Goal: Transaction & Acquisition: Obtain resource

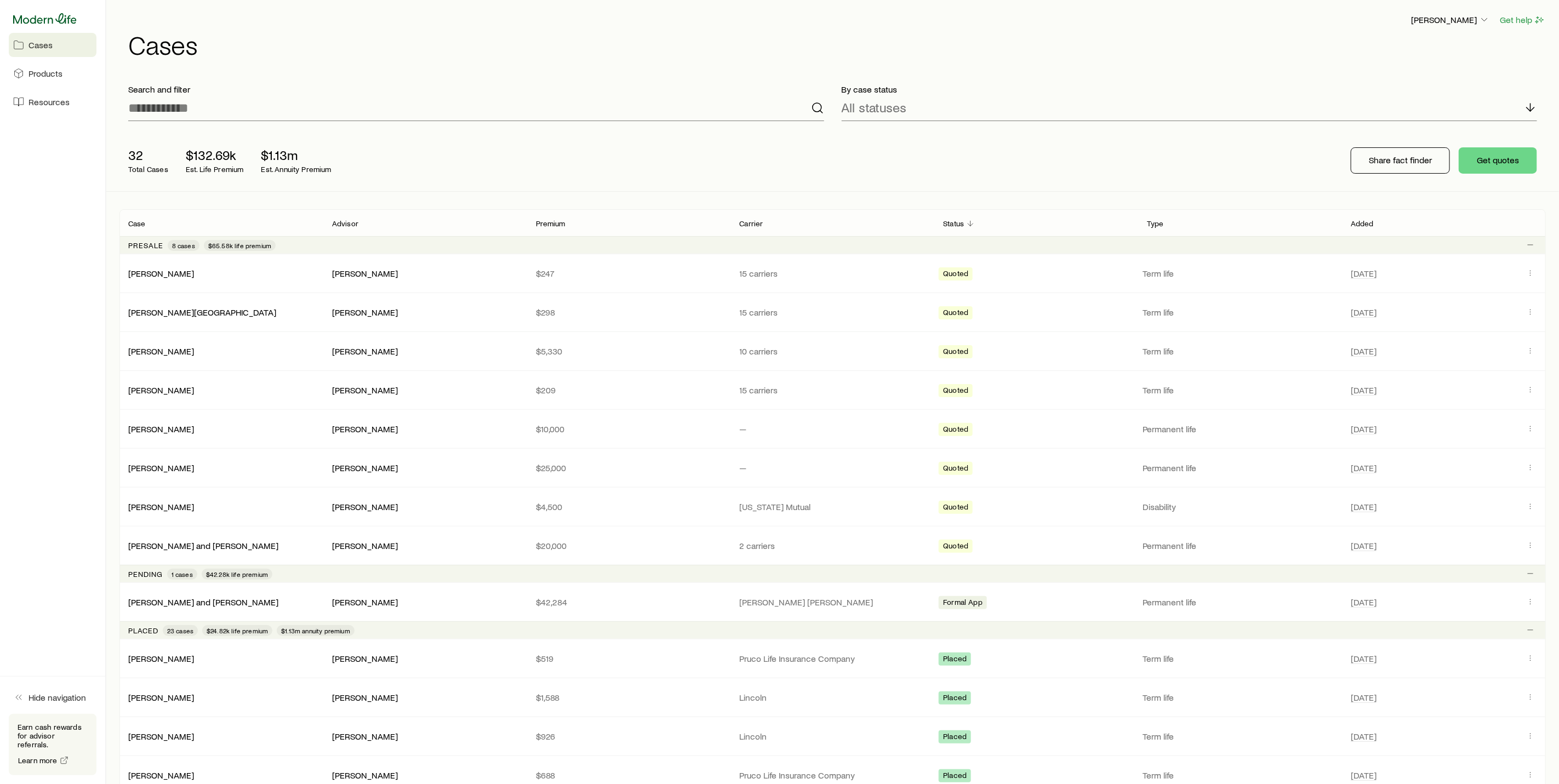
click at [31, 18] on icon at bounding box center [44, 18] width 64 height 11
click at [31, 18] on icon at bounding box center [44, 18] width 64 height 10
click at [1495, 158] on button "Get quotes" at bounding box center [1497, 161] width 79 height 26
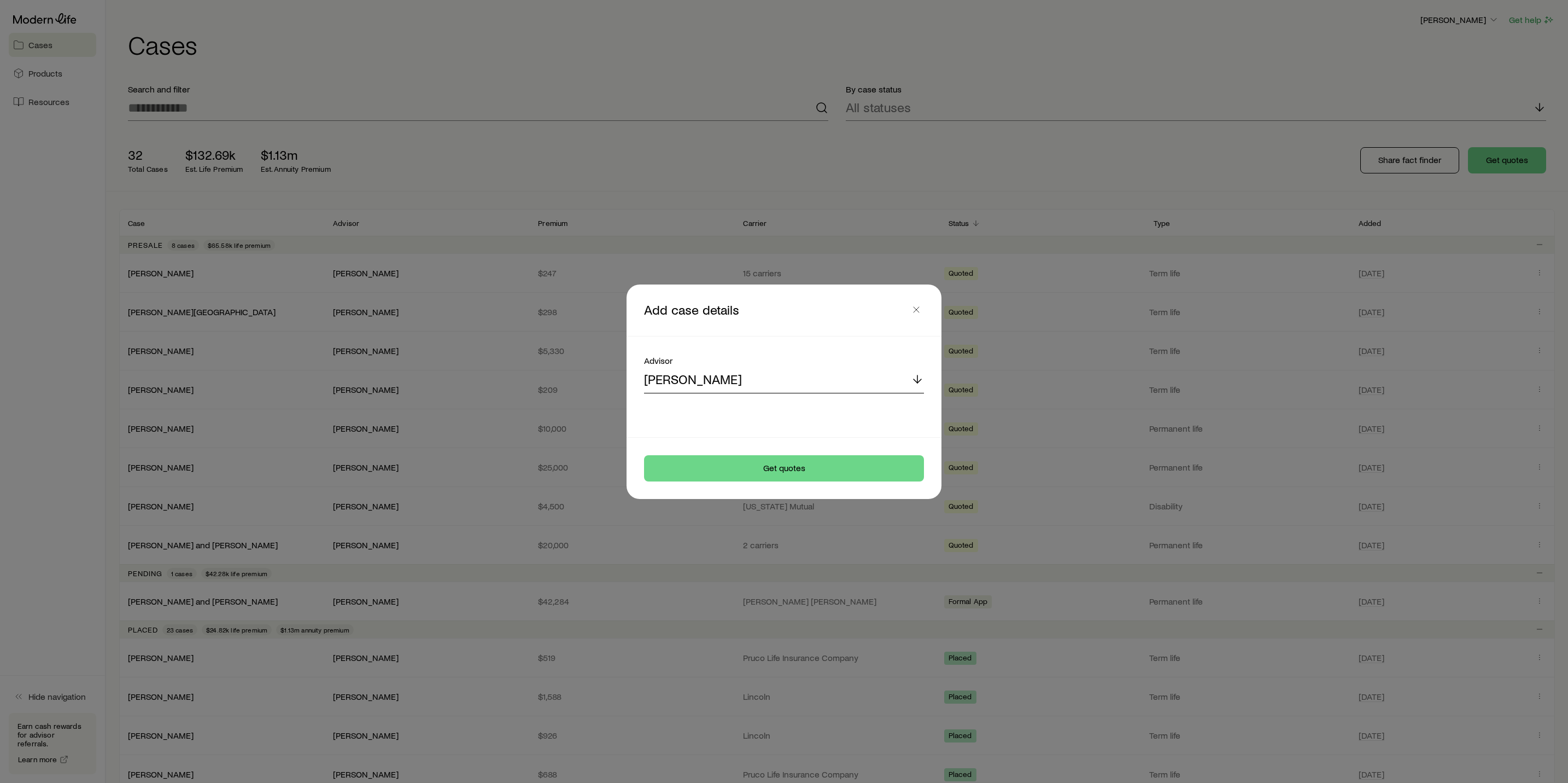
click at [854, 378] on div "[PERSON_NAME]" at bounding box center [784, 380] width 280 height 26
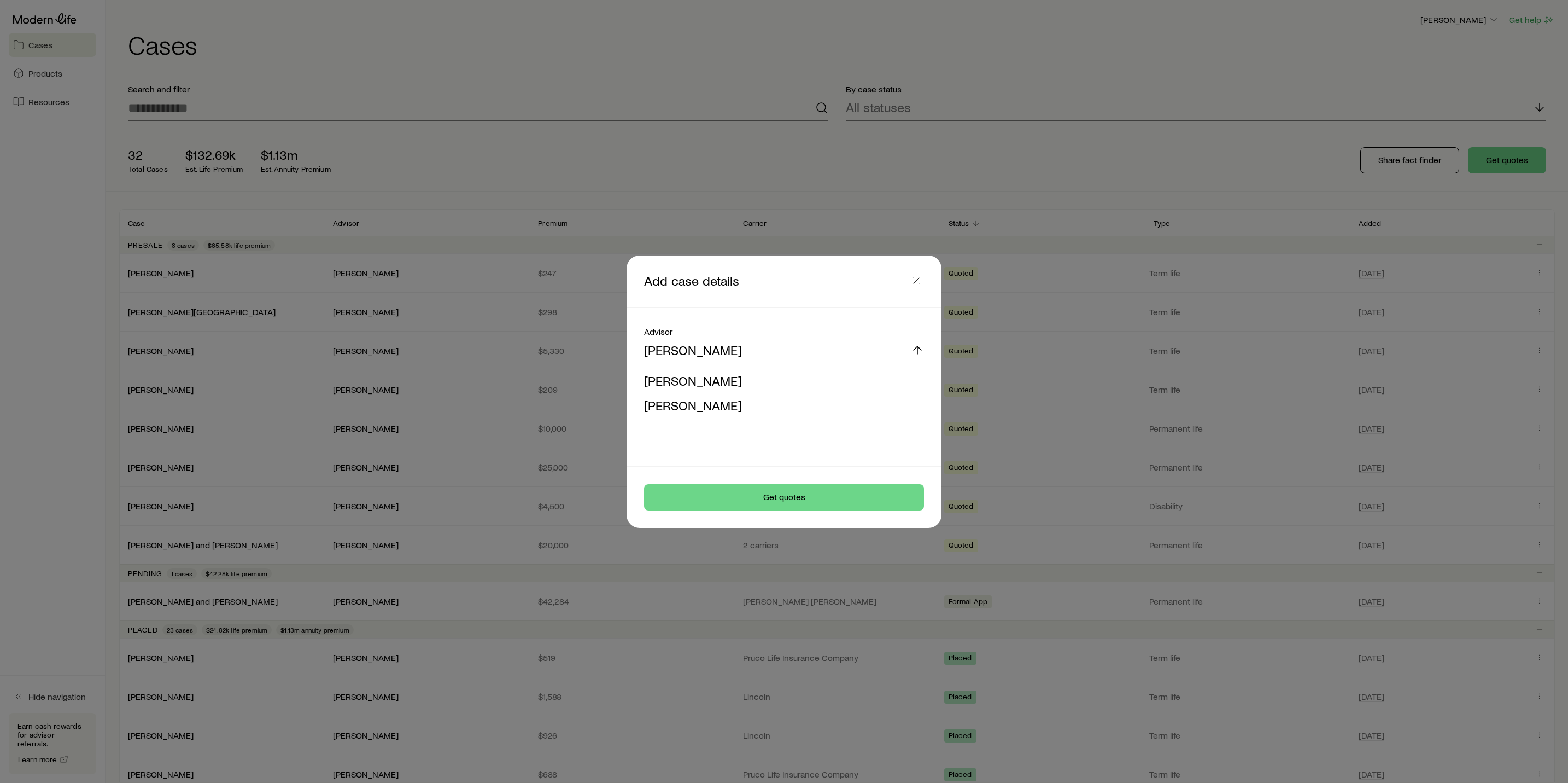
click at [837, 350] on div "[PERSON_NAME]" at bounding box center [784, 351] width 280 height 26
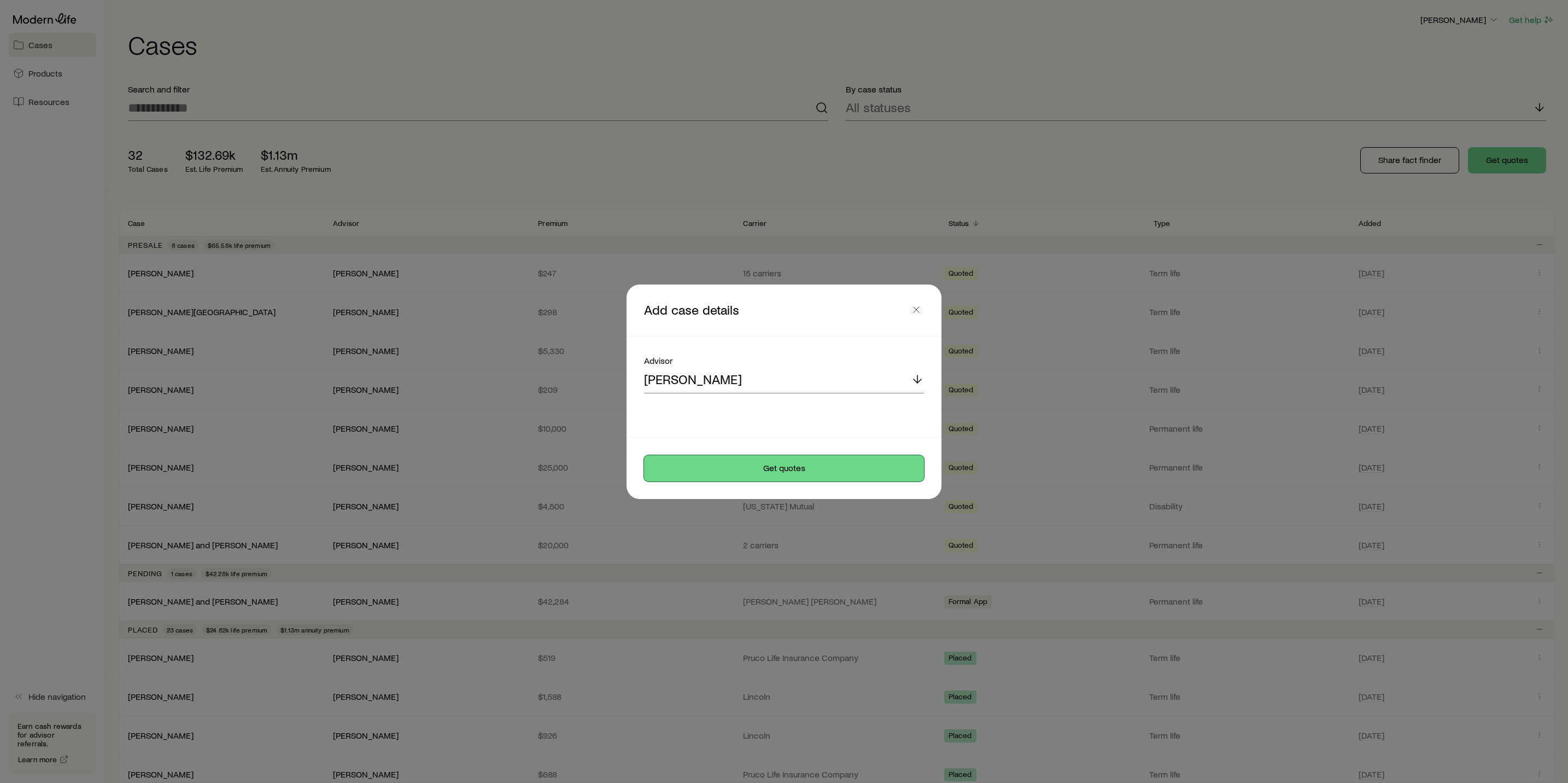
click at [818, 480] on button "Get quotes" at bounding box center [784, 469] width 280 height 26
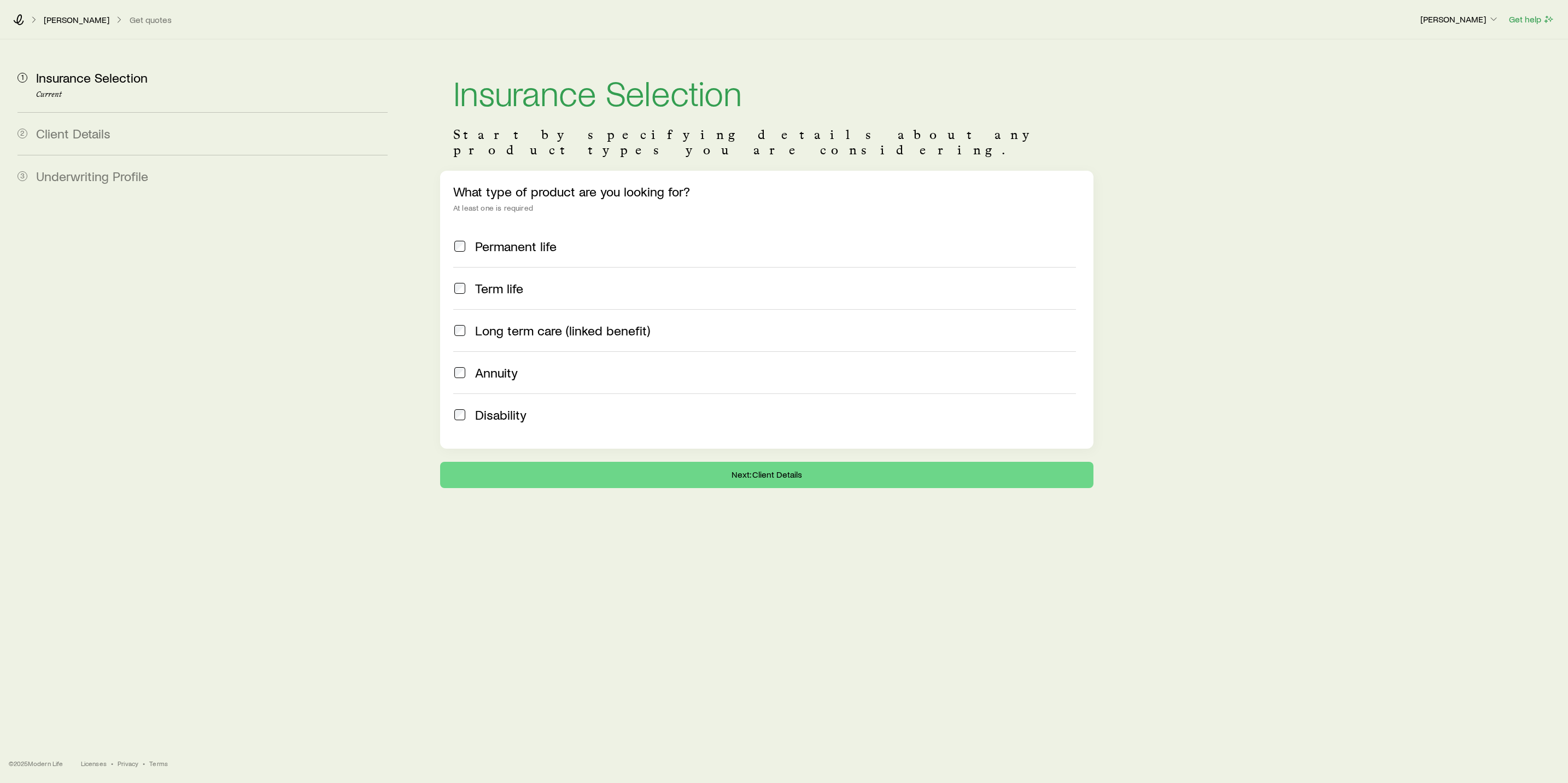
click at [497, 365] on span "Annuity" at bounding box center [496, 373] width 42 height 16
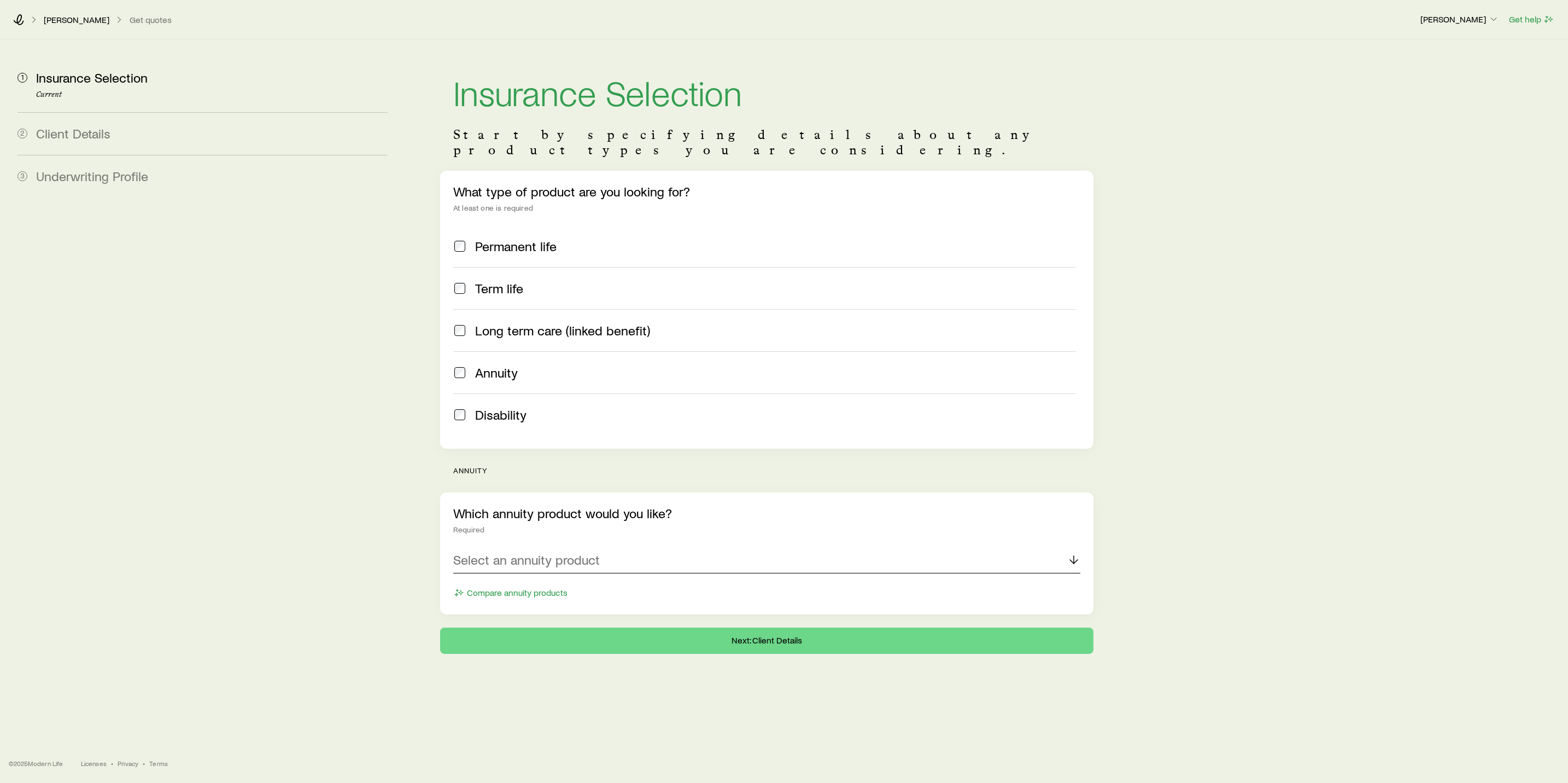
click at [603, 552] on div "Select an annuity product" at bounding box center [767, 560] width 627 height 26
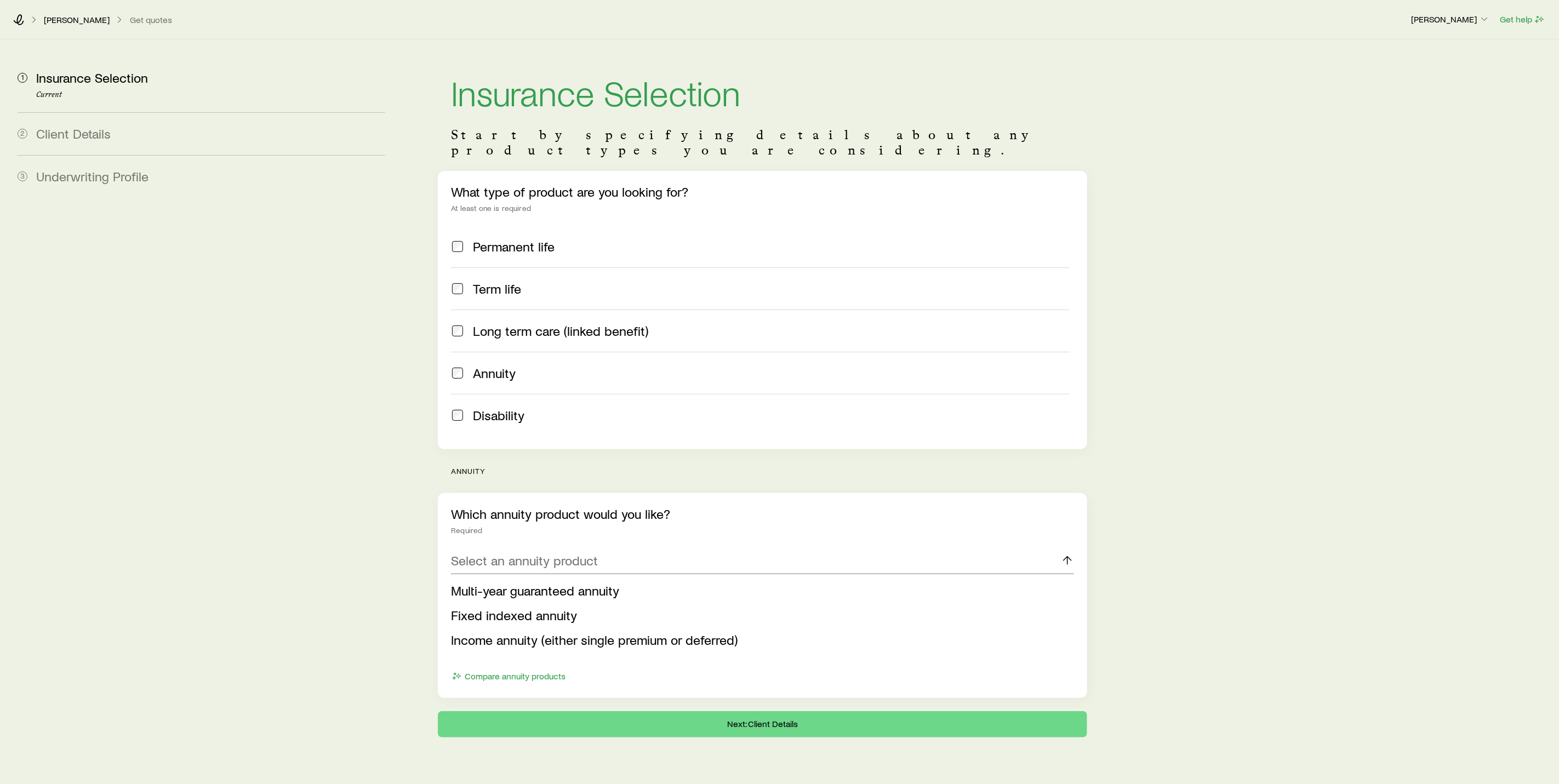
click at [604, 583] on span "Multi-year guaranteed annuity" at bounding box center [535, 590] width 168 height 16
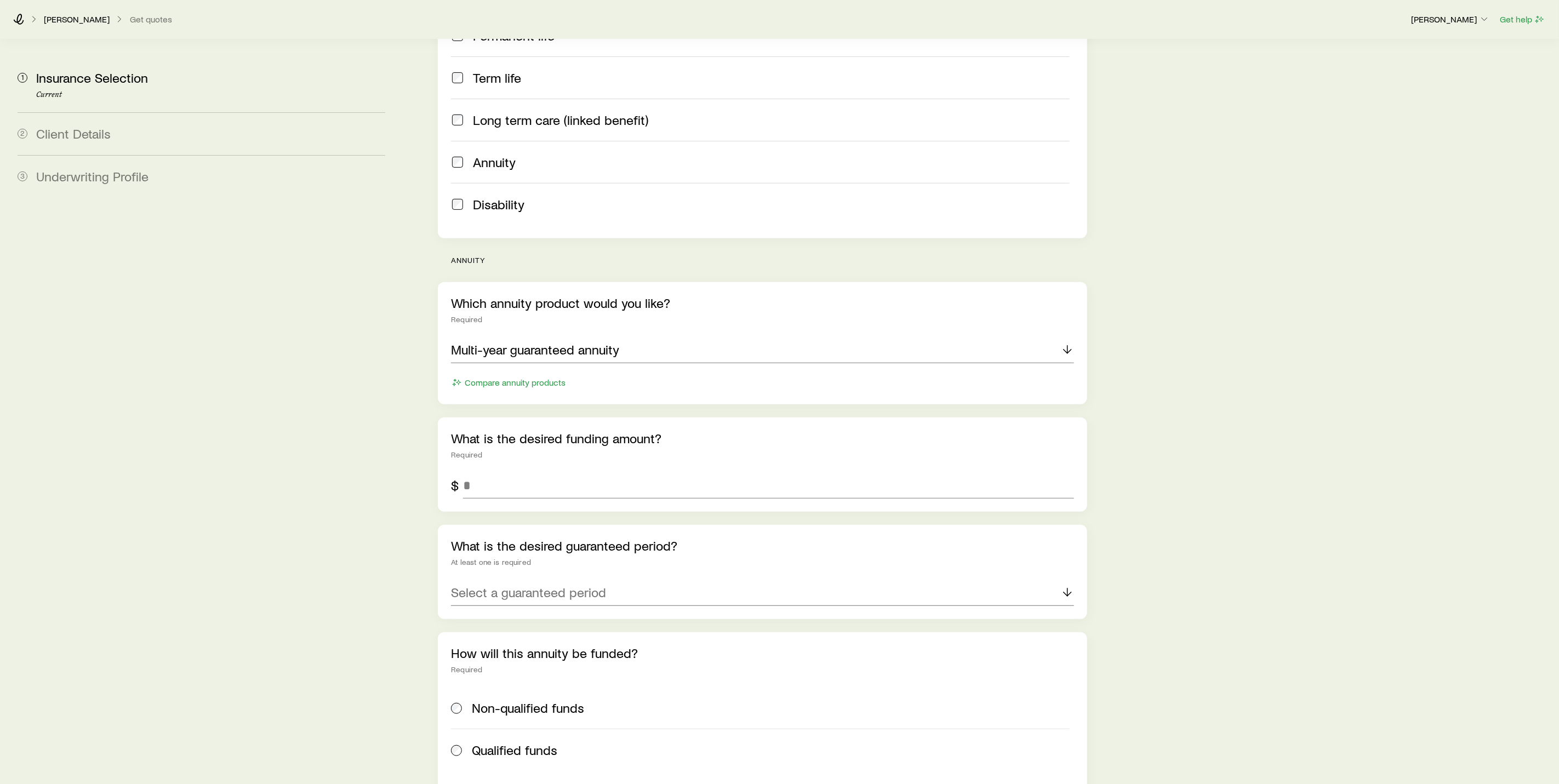
scroll to position [247, 0]
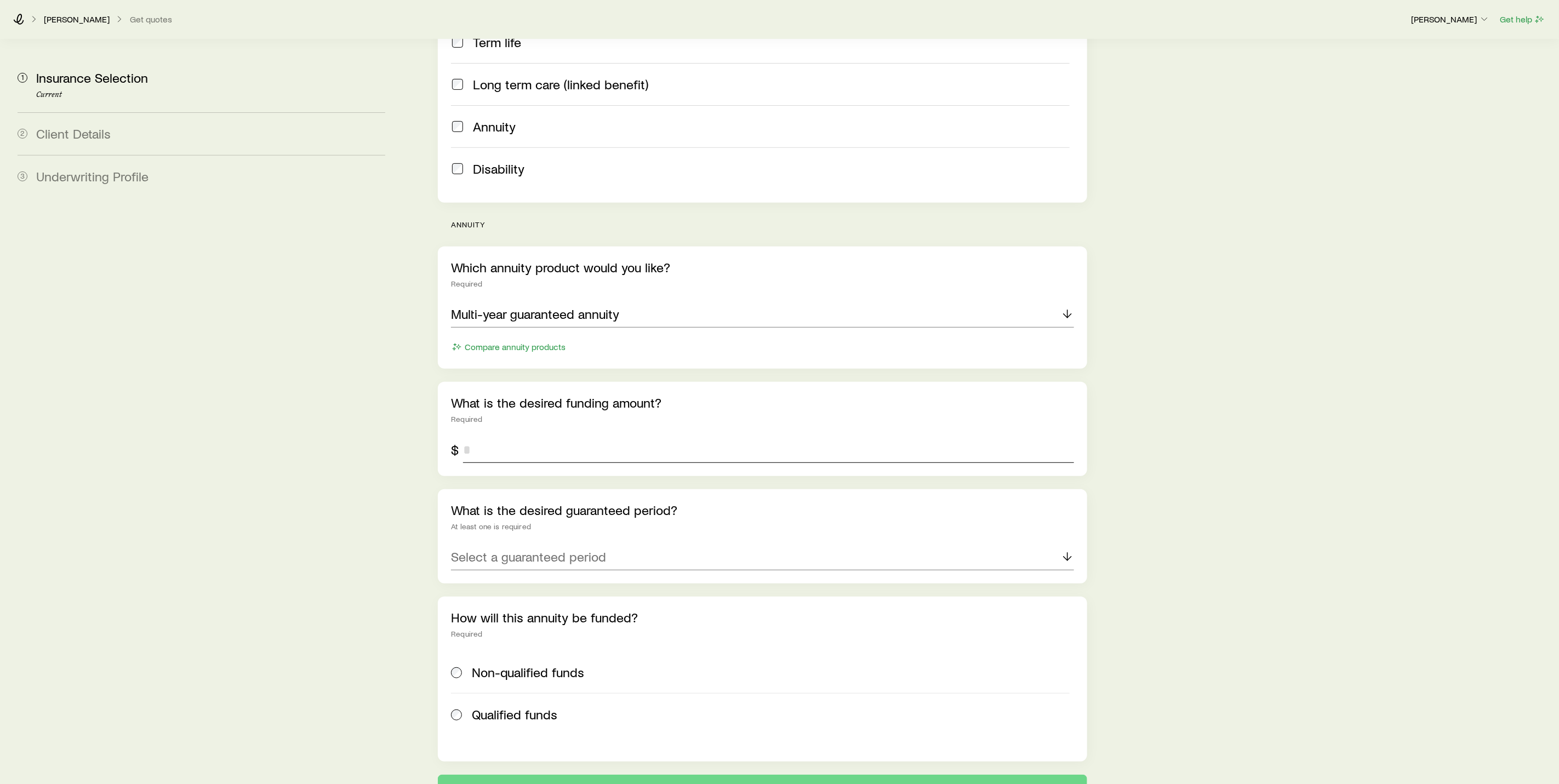
click at [569, 437] on input "tel" at bounding box center [767, 450] width 610 height 26
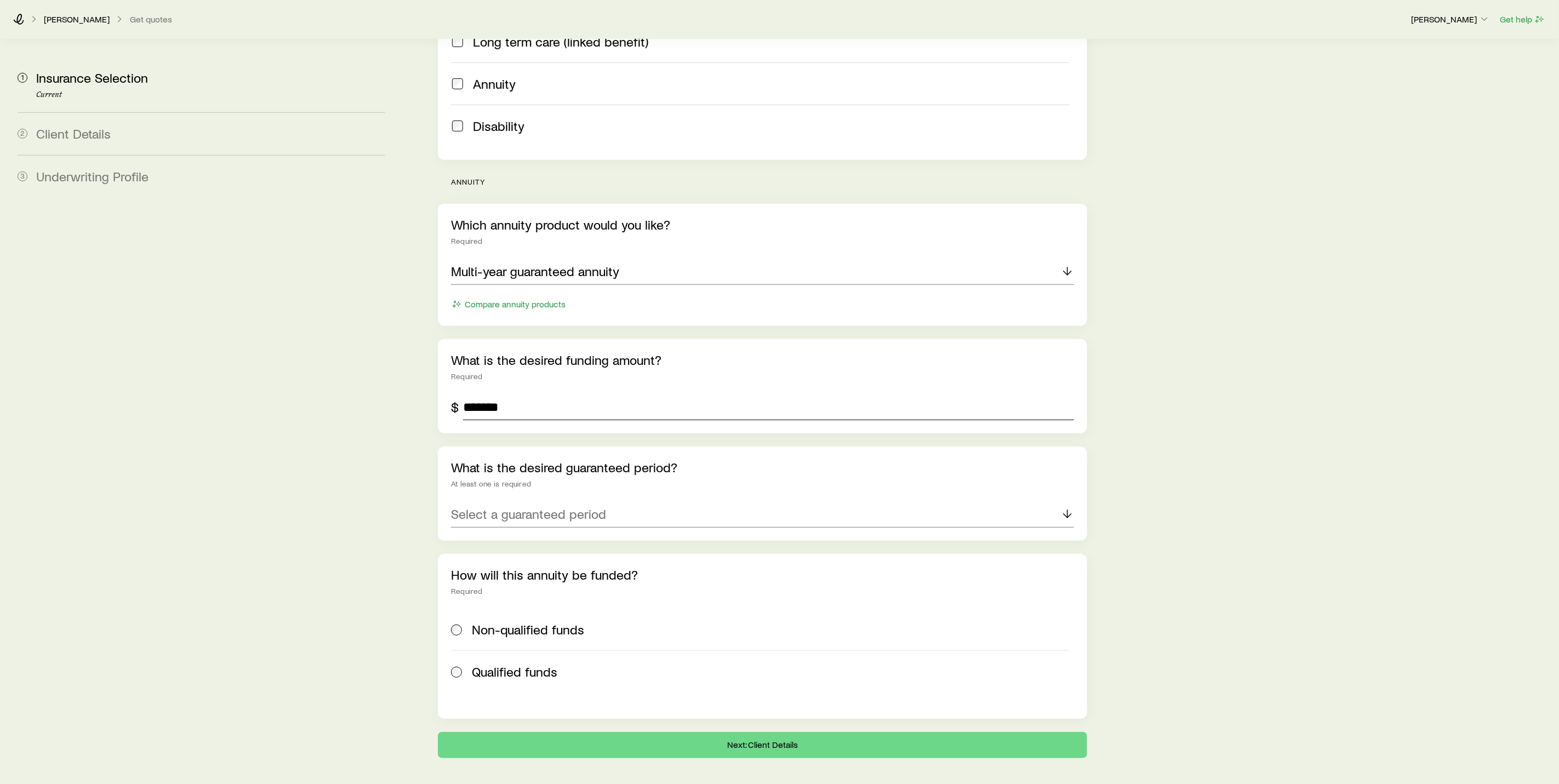
scroll to position [324, 0]
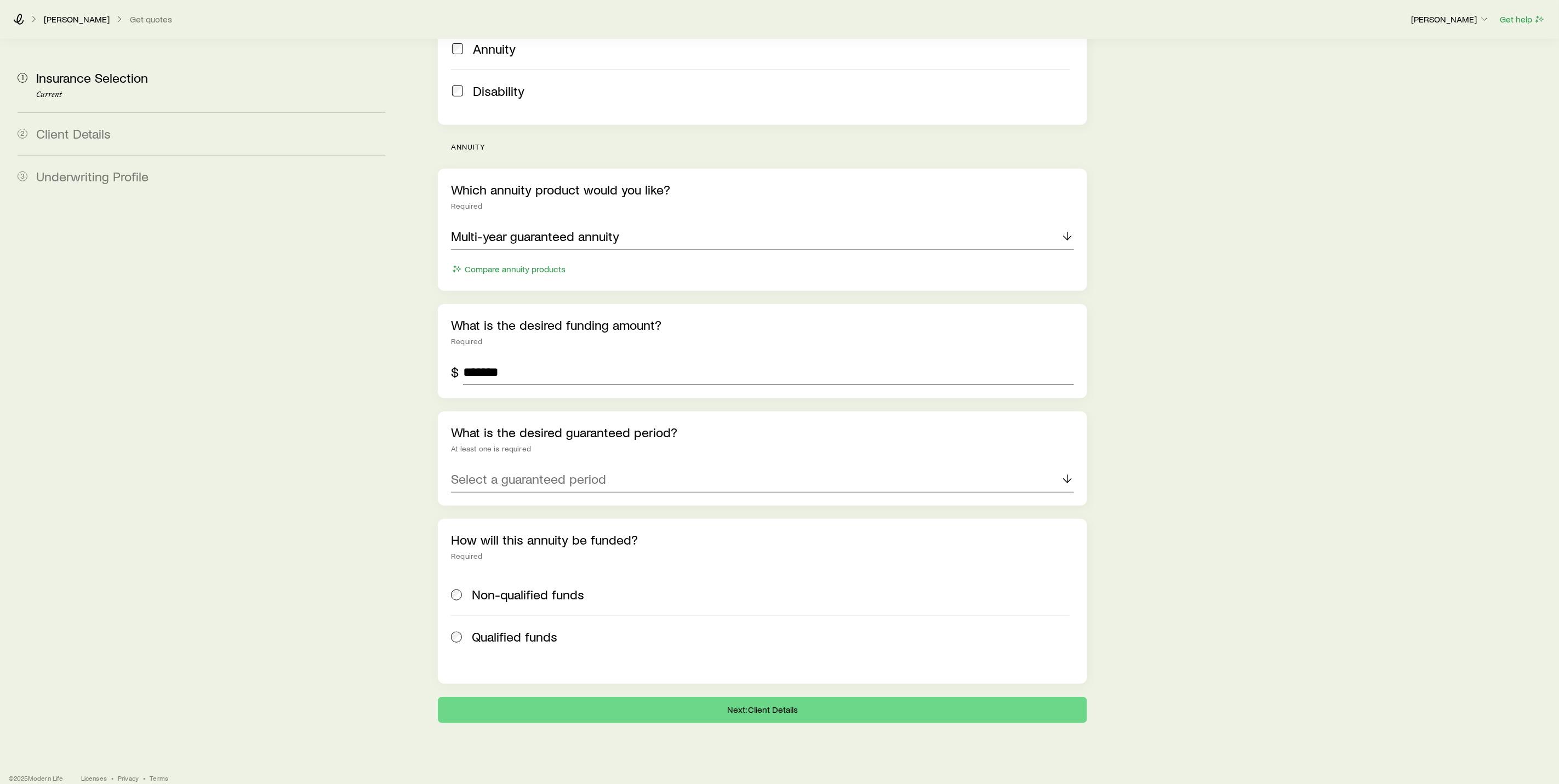
type input "*******"
click at [573, 471] on p "Select a guaranteed period" at bounding box center [528, 478] width 155 height 16
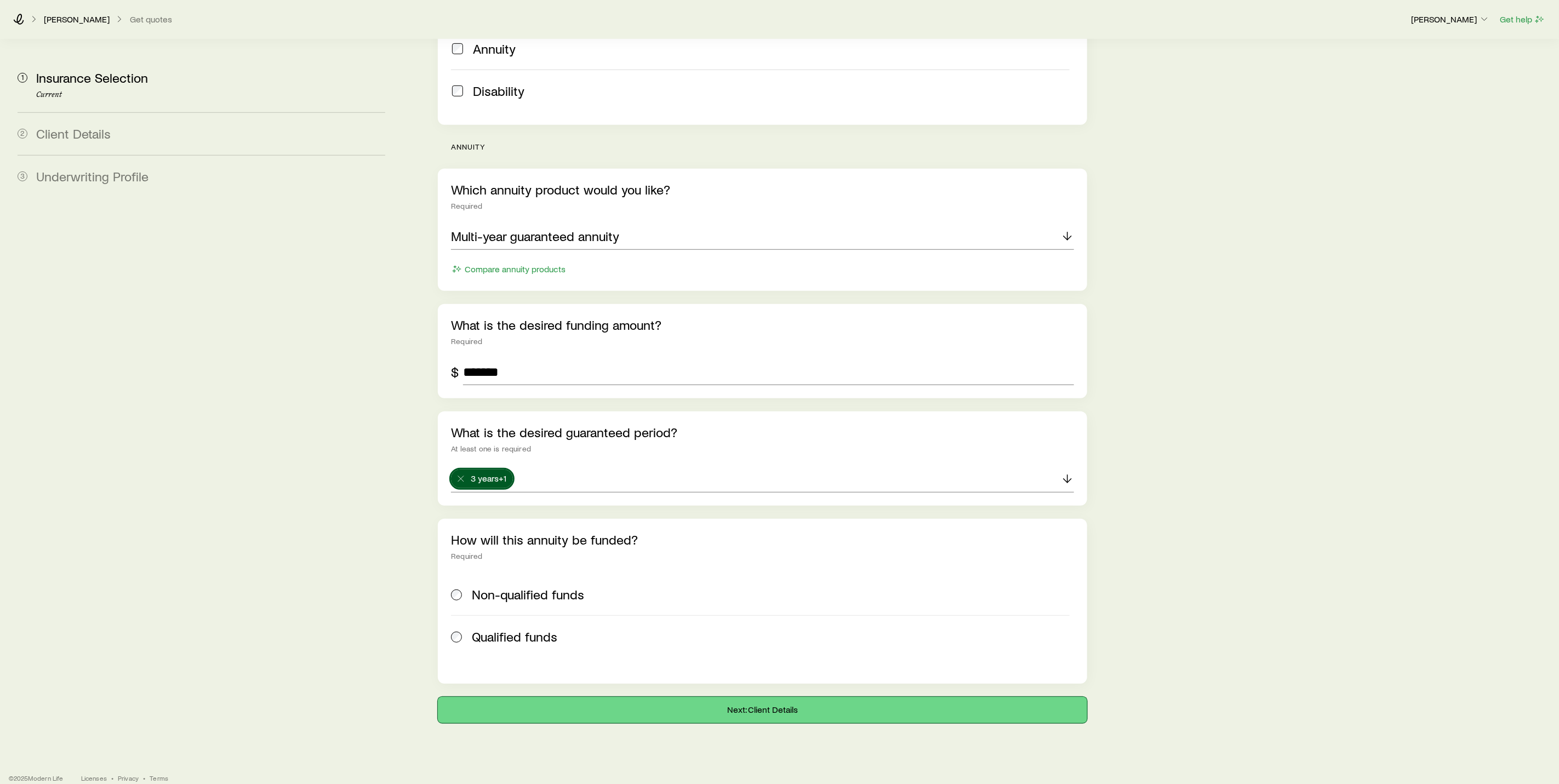
click at [767, 697] on button "Next: Client Details" at bounding box center [762, 710] width 649 height 26
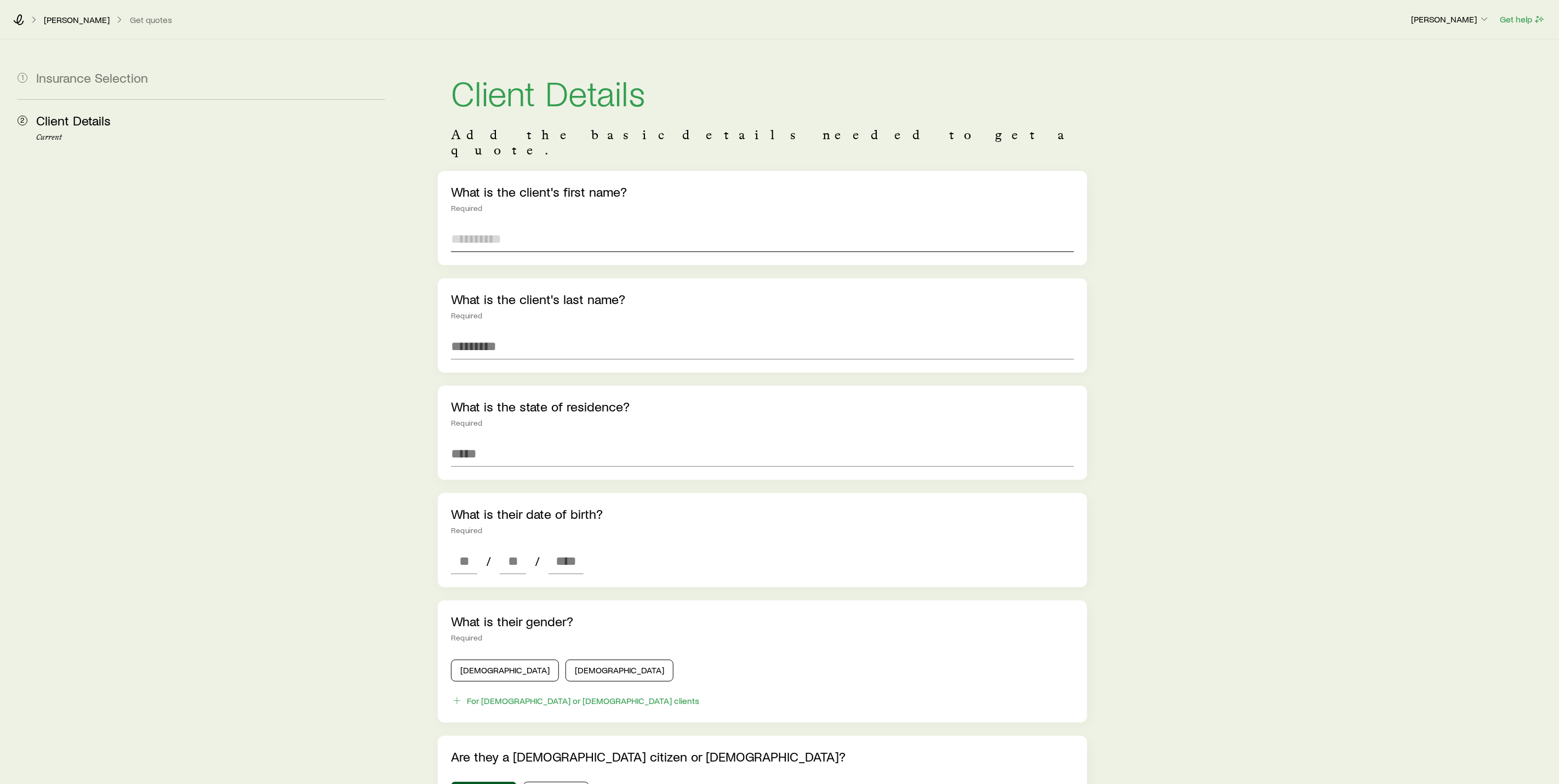
click at [471, 225] on input "text" at bounding box center [762, 238] width 622 height 26
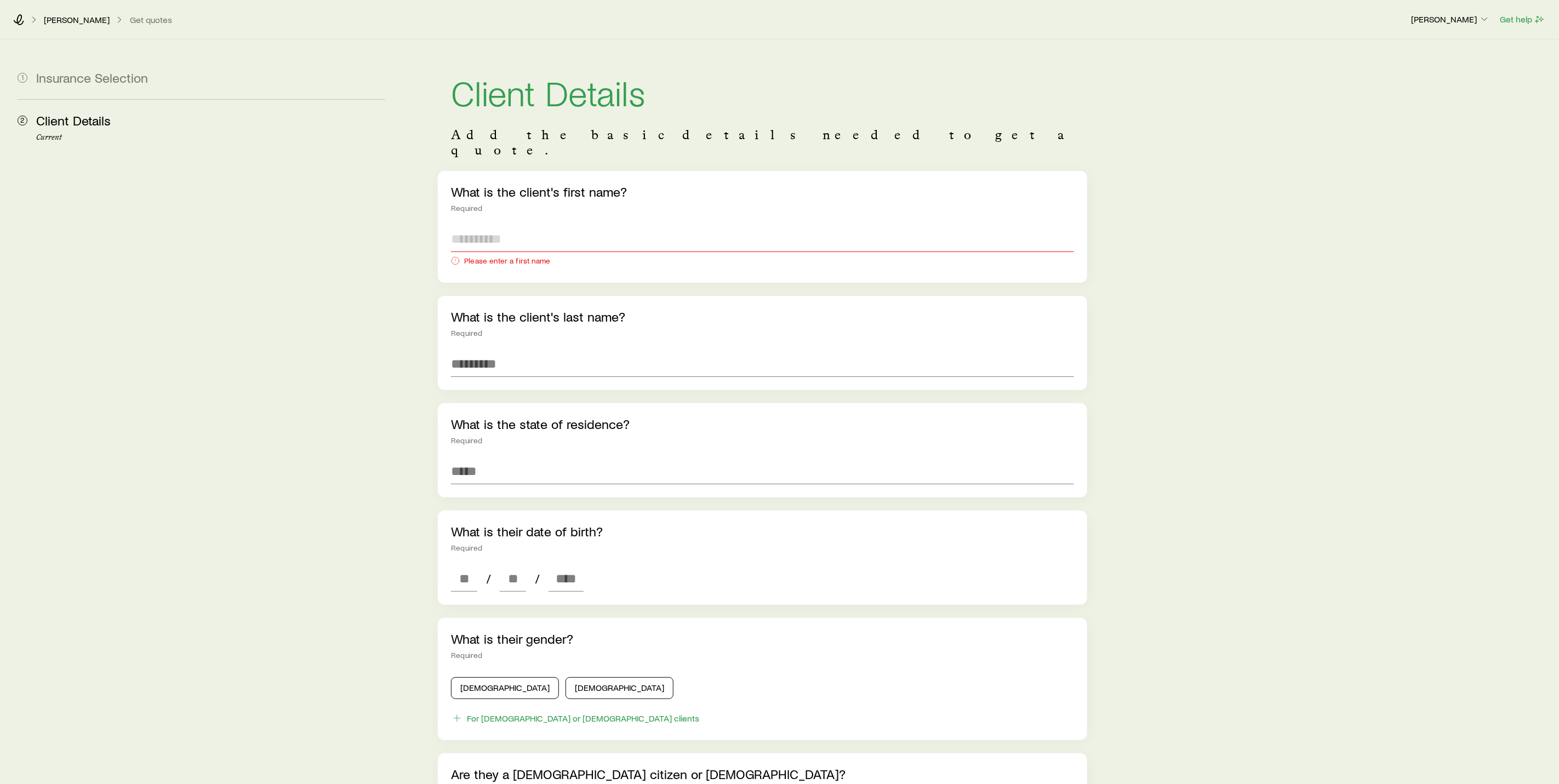
click at [550, 225] on input "text" at bounding box center [762, 238] width 622 height 26
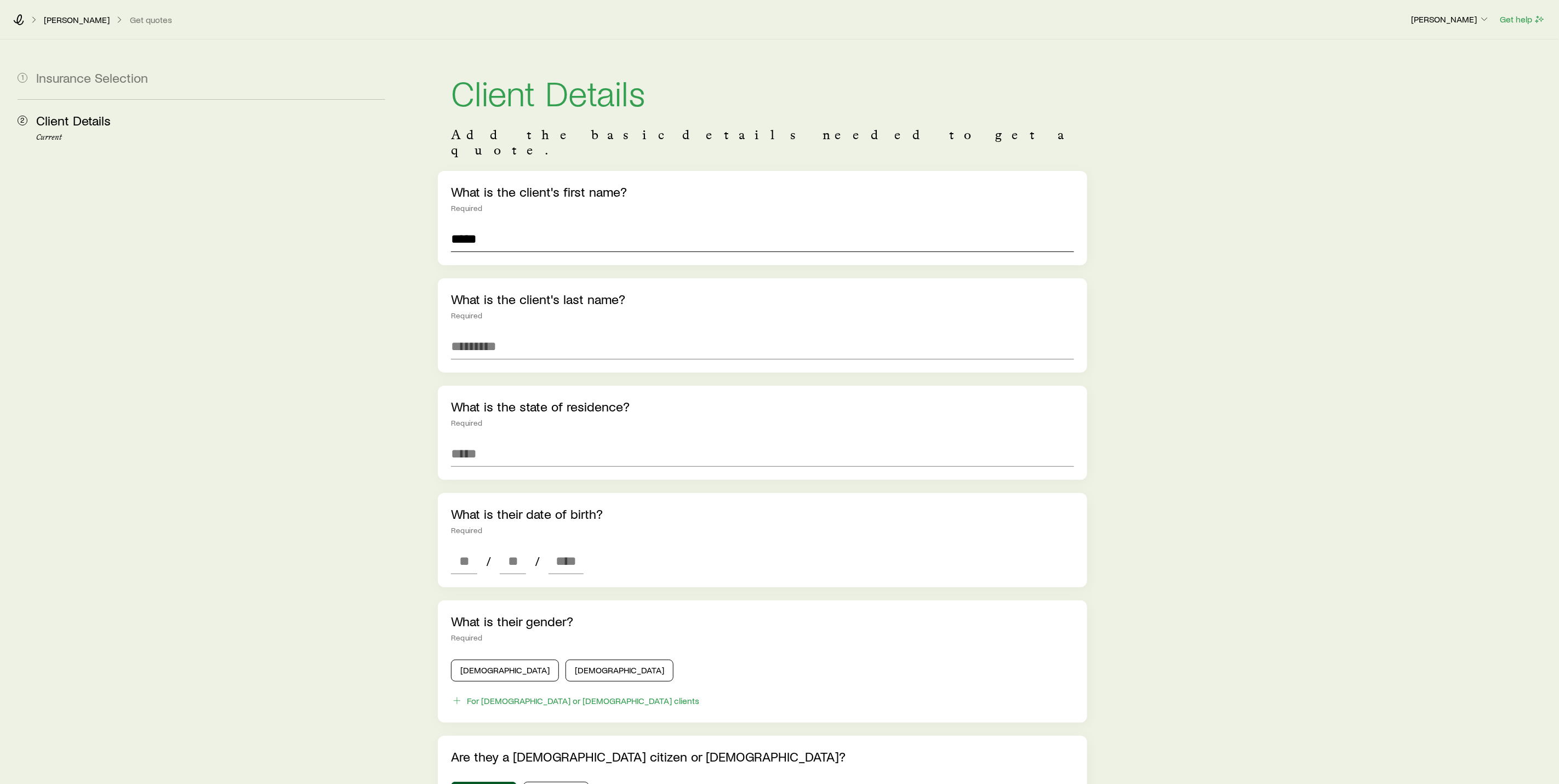
type input "*****"
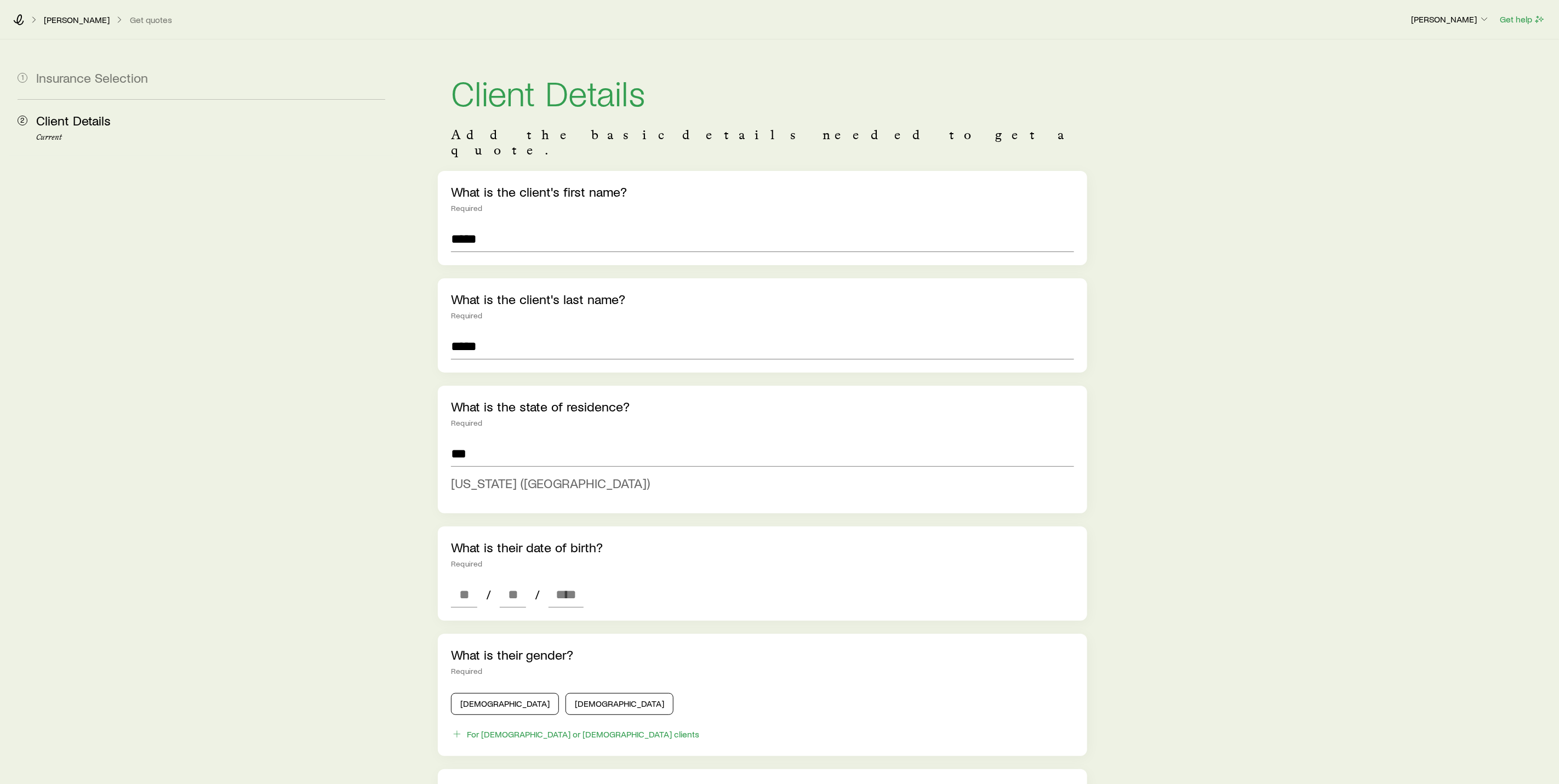
click at [553, 471] on li "[US_STATE] ([GEOGRAPHIC_DATA])" at bounding box center [758, 483] width 616 height 25
type input "*********"
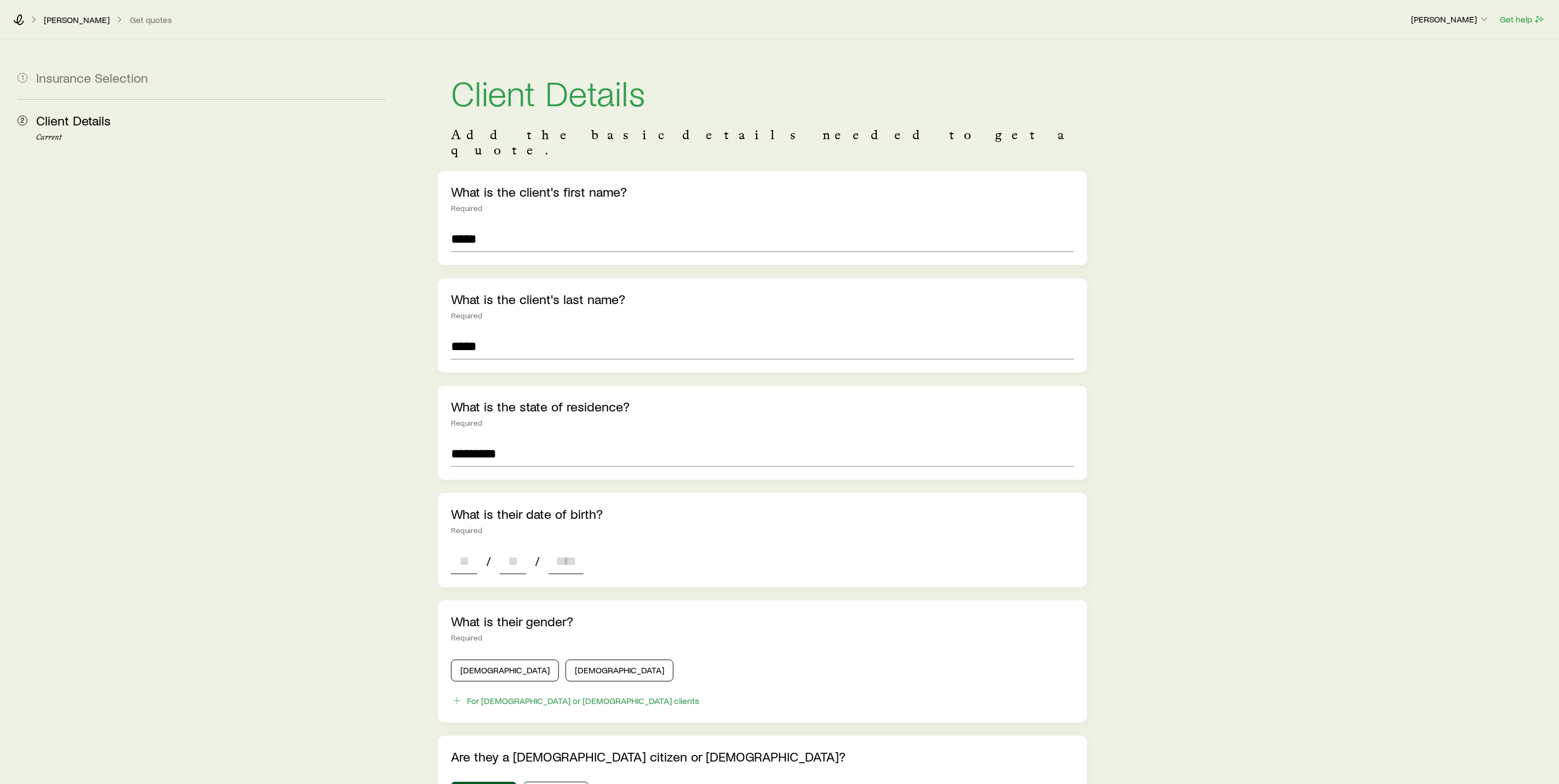
click at [464, 548] on input at bounding box center [464, 561] width 26 height 26
type input "**"
type input "****"
type input "*"
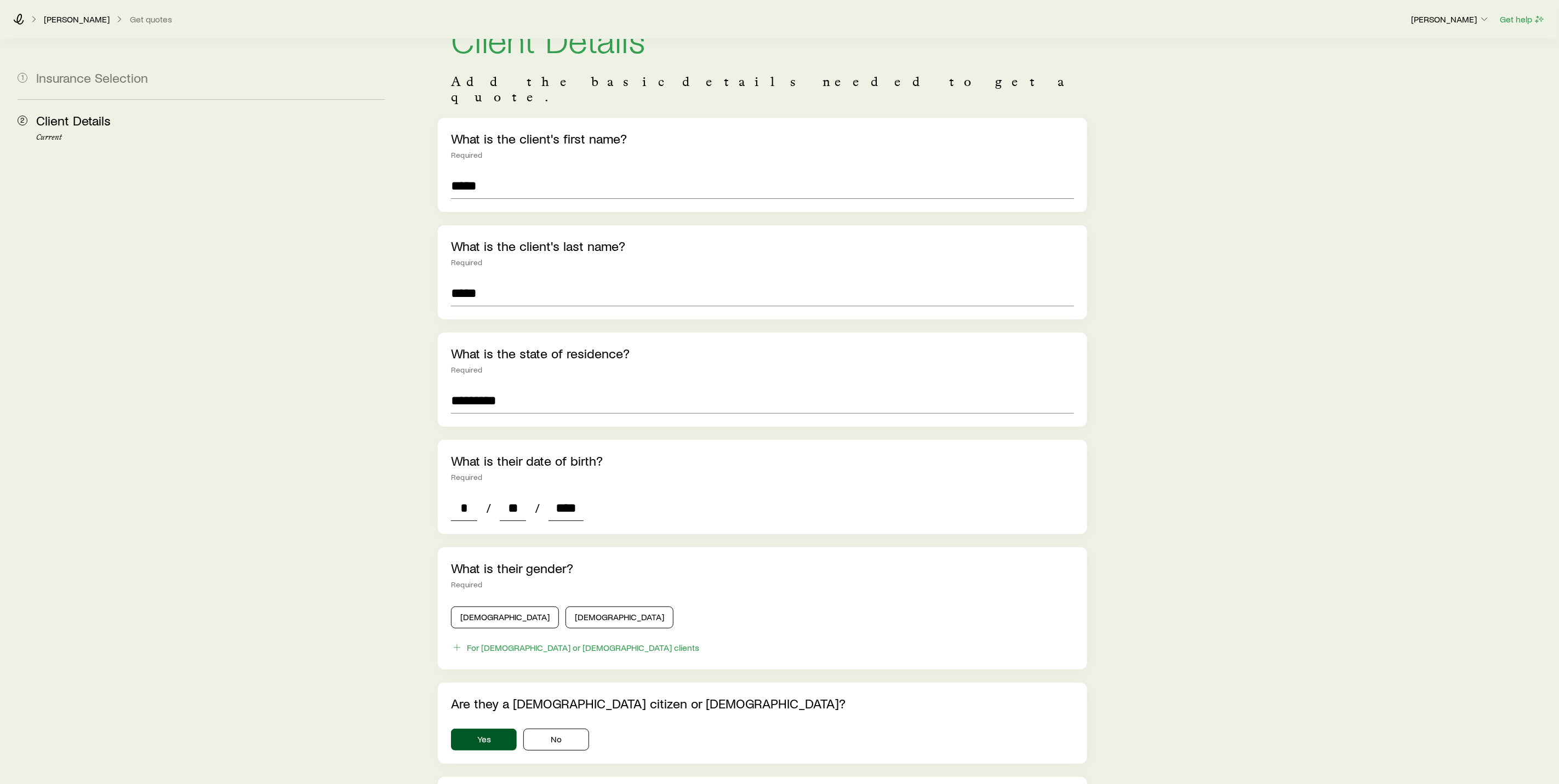
scroll to position [82, 0]
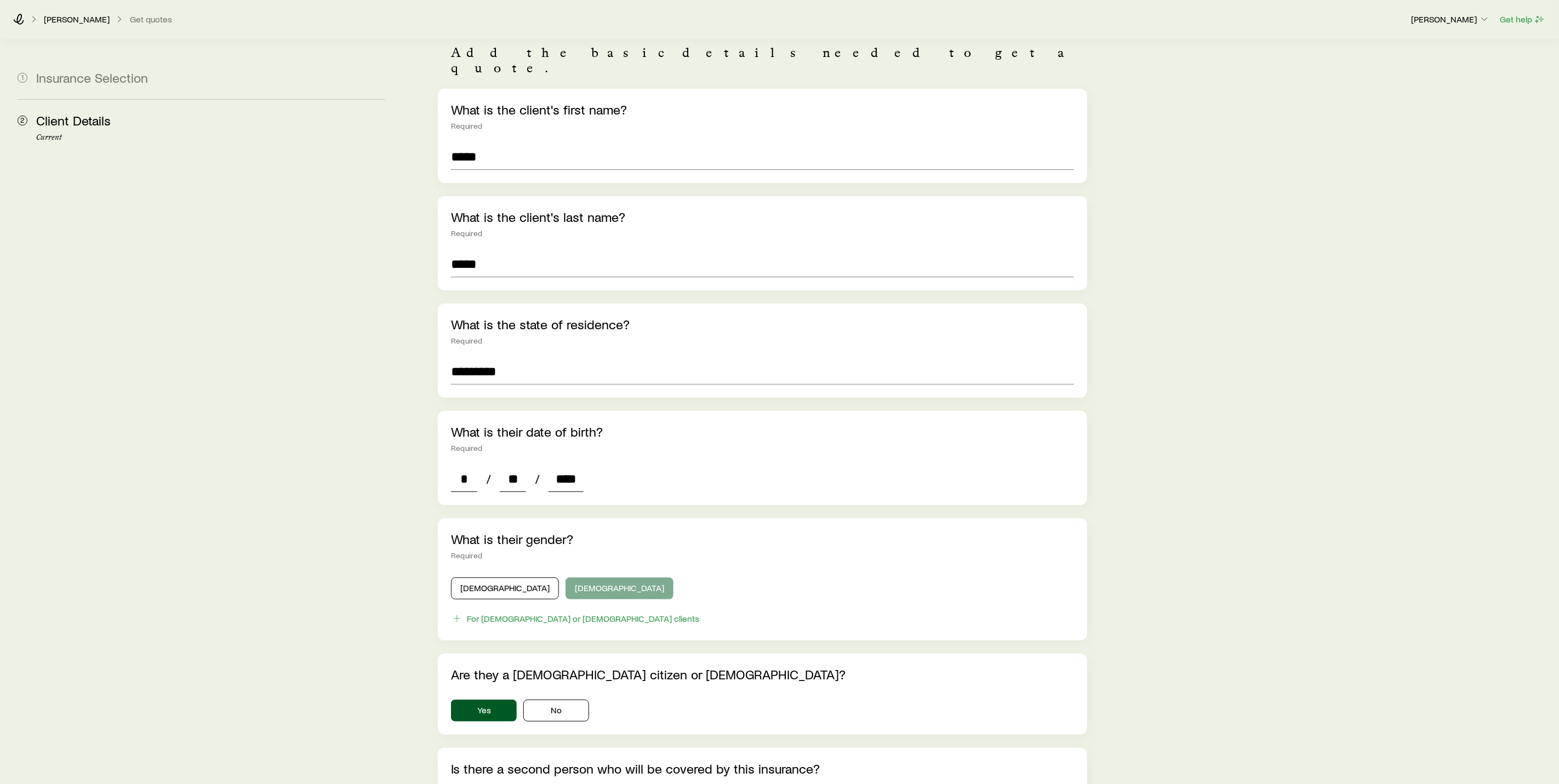
type input "****"
click at [565, 577] on button "[DEMOGRAPHIC_DATA]" at bounding box center [619, 588] width 108 height 22
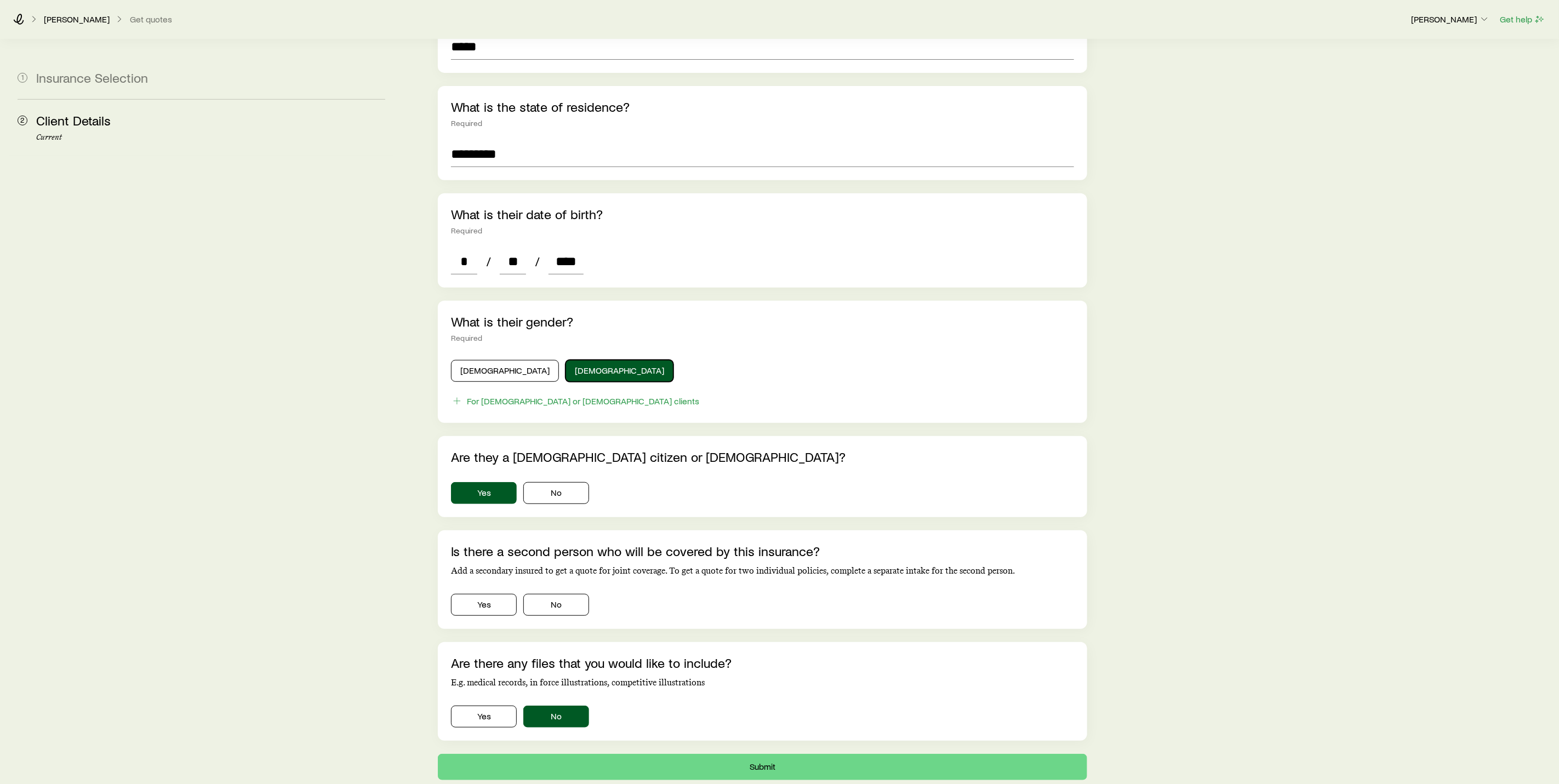
scroll to position [329, 0]
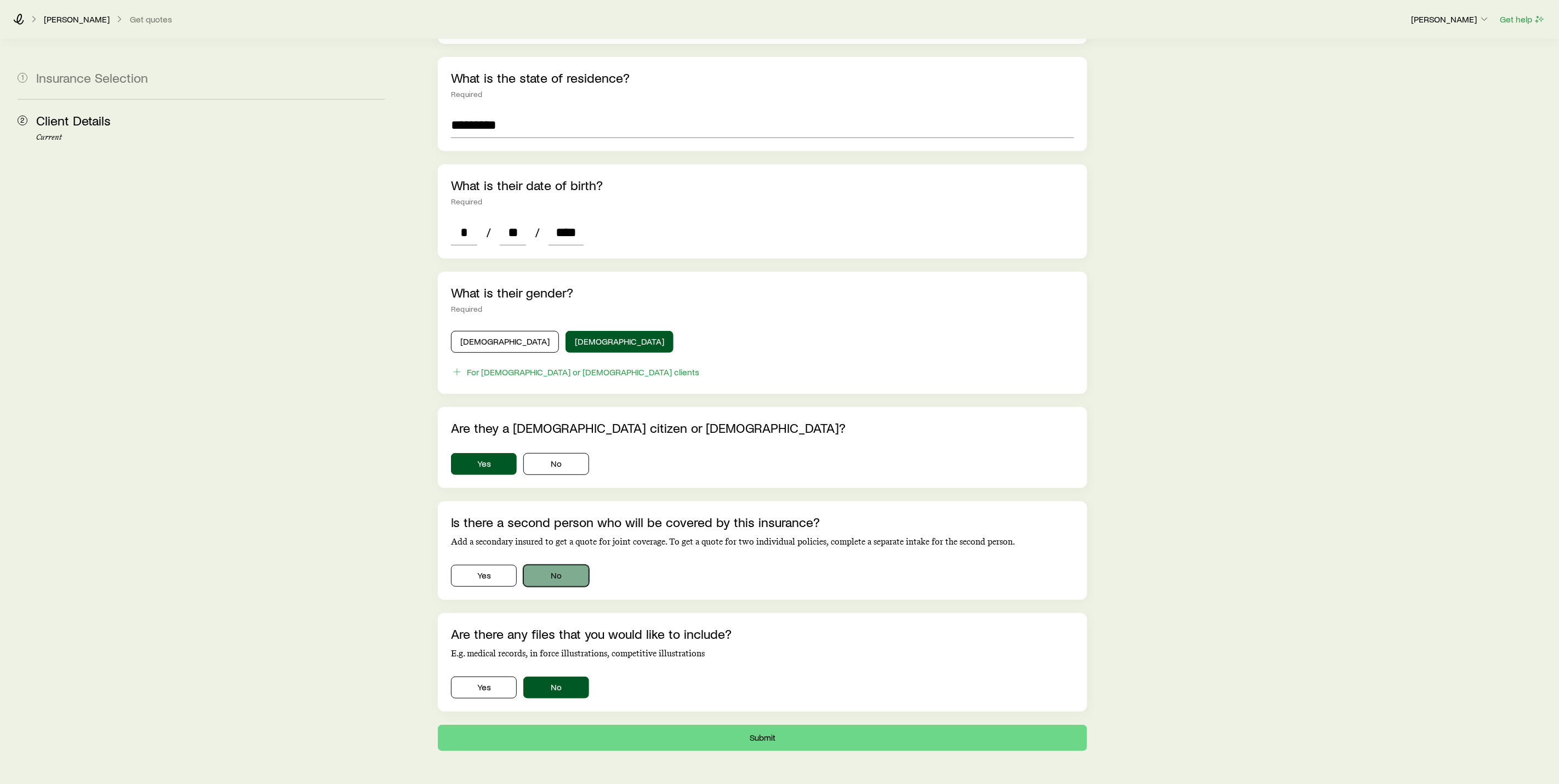
click at [548, 565] on button "No" at bounding box center [555, 576] width 66 height 22
click at [780, 725] on button "Submit" at bounding box center [762, 738] width 649 height 26
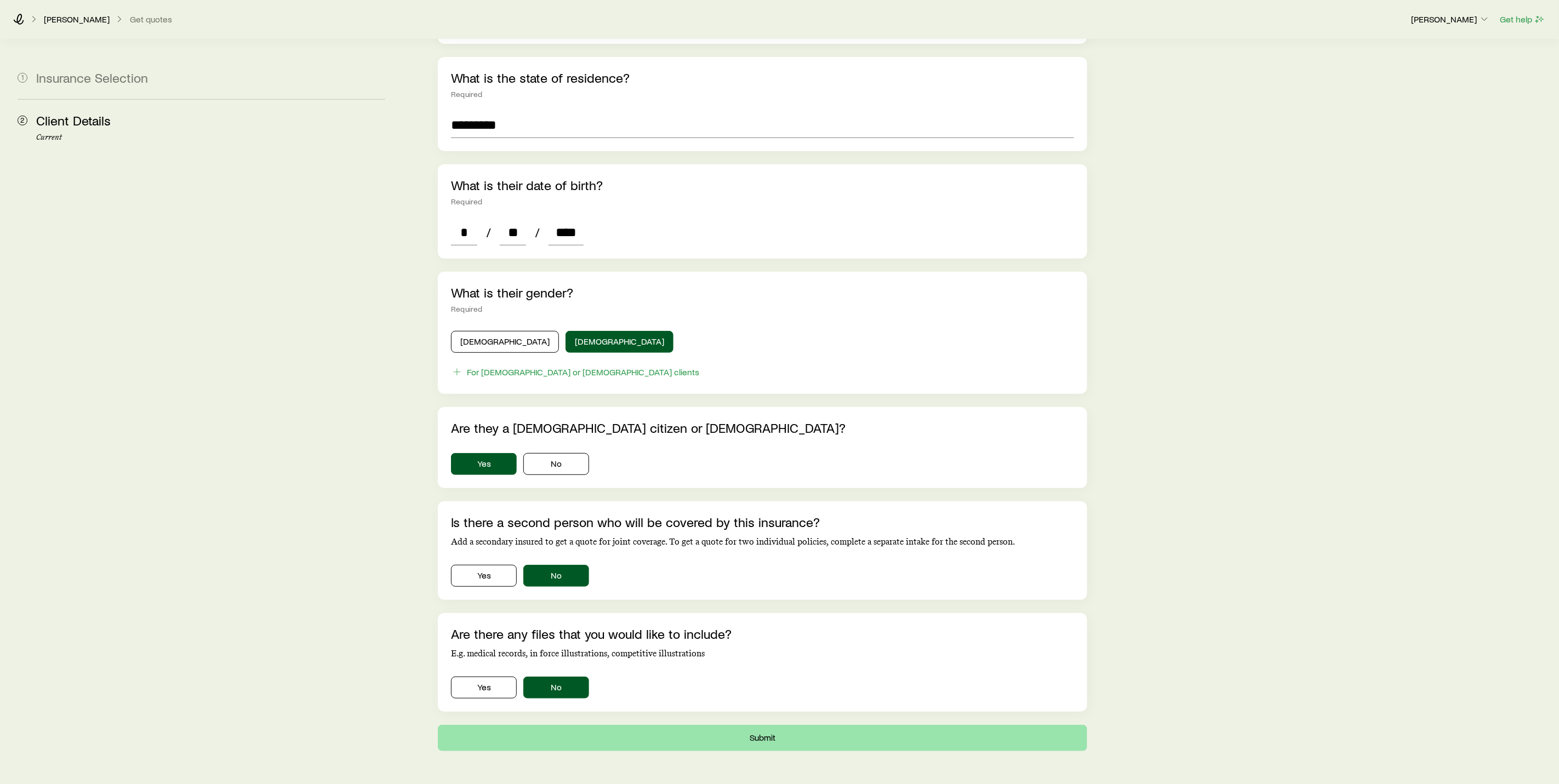
scroll to position [0, 0]
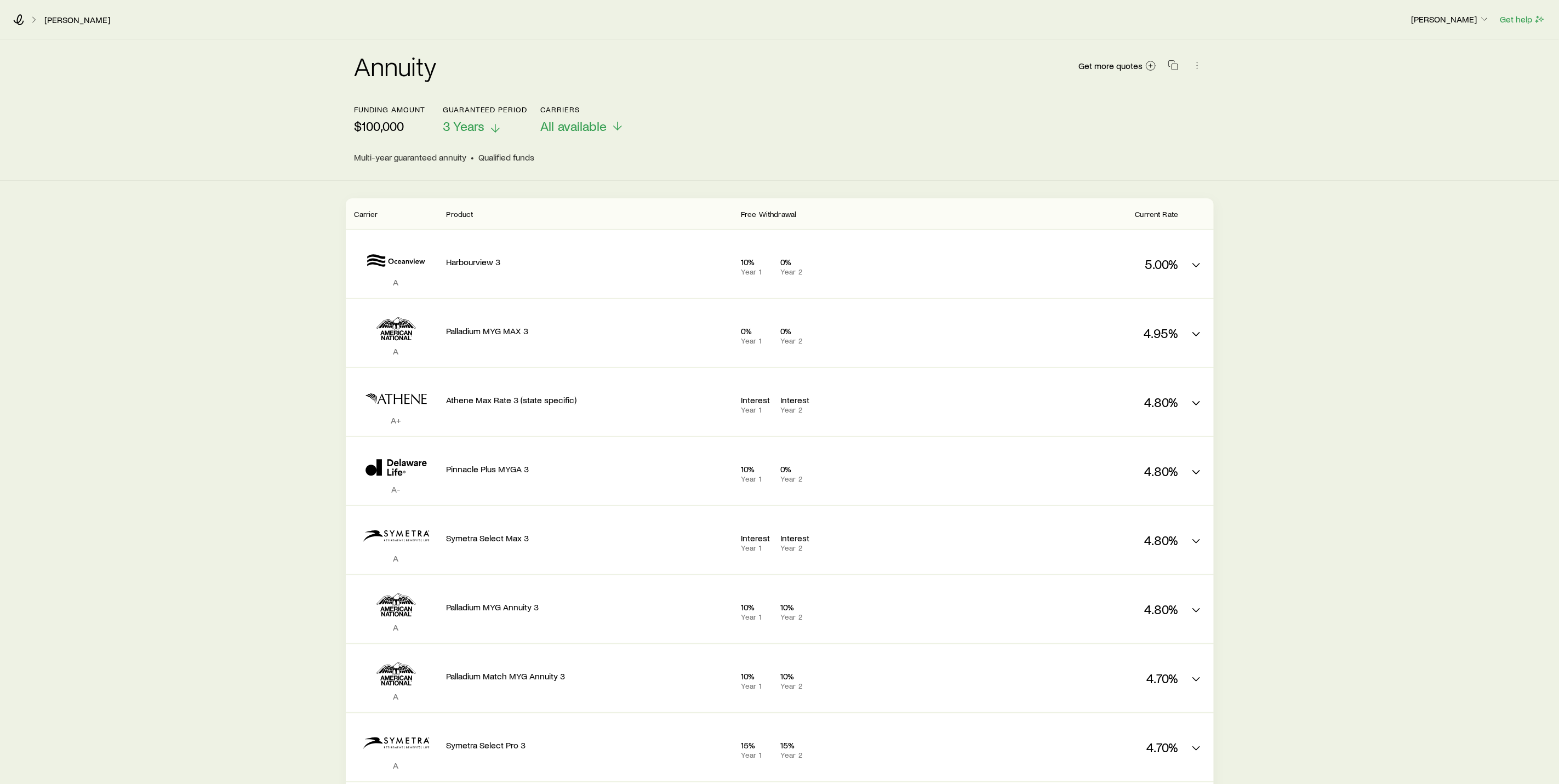
click at [492, 128] on icon at bounding box center [495, 128] width 13 height 13
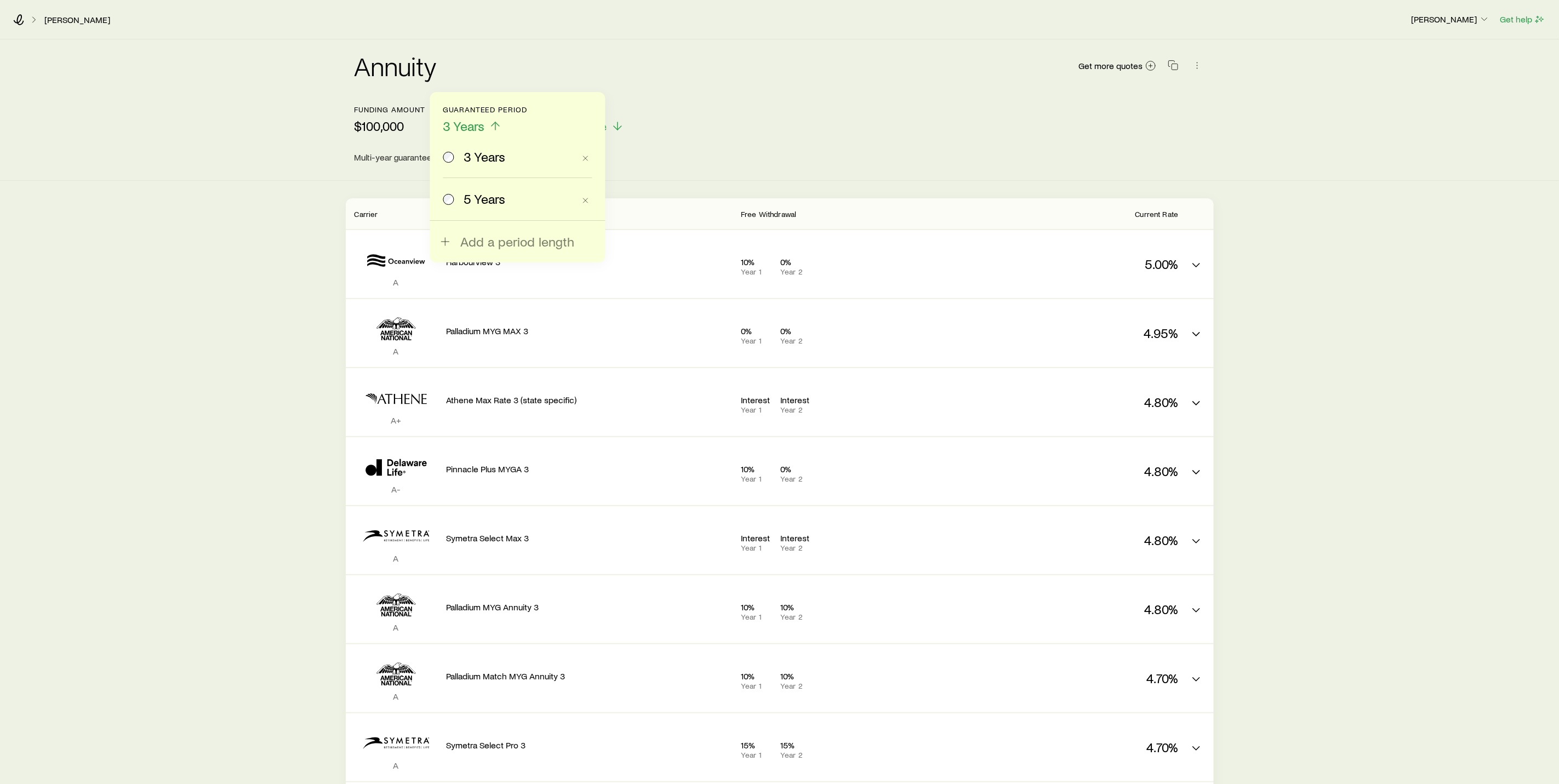
click at [495, 196] on span "5 Years" at bounding box center [484, 199] width 42 height 16
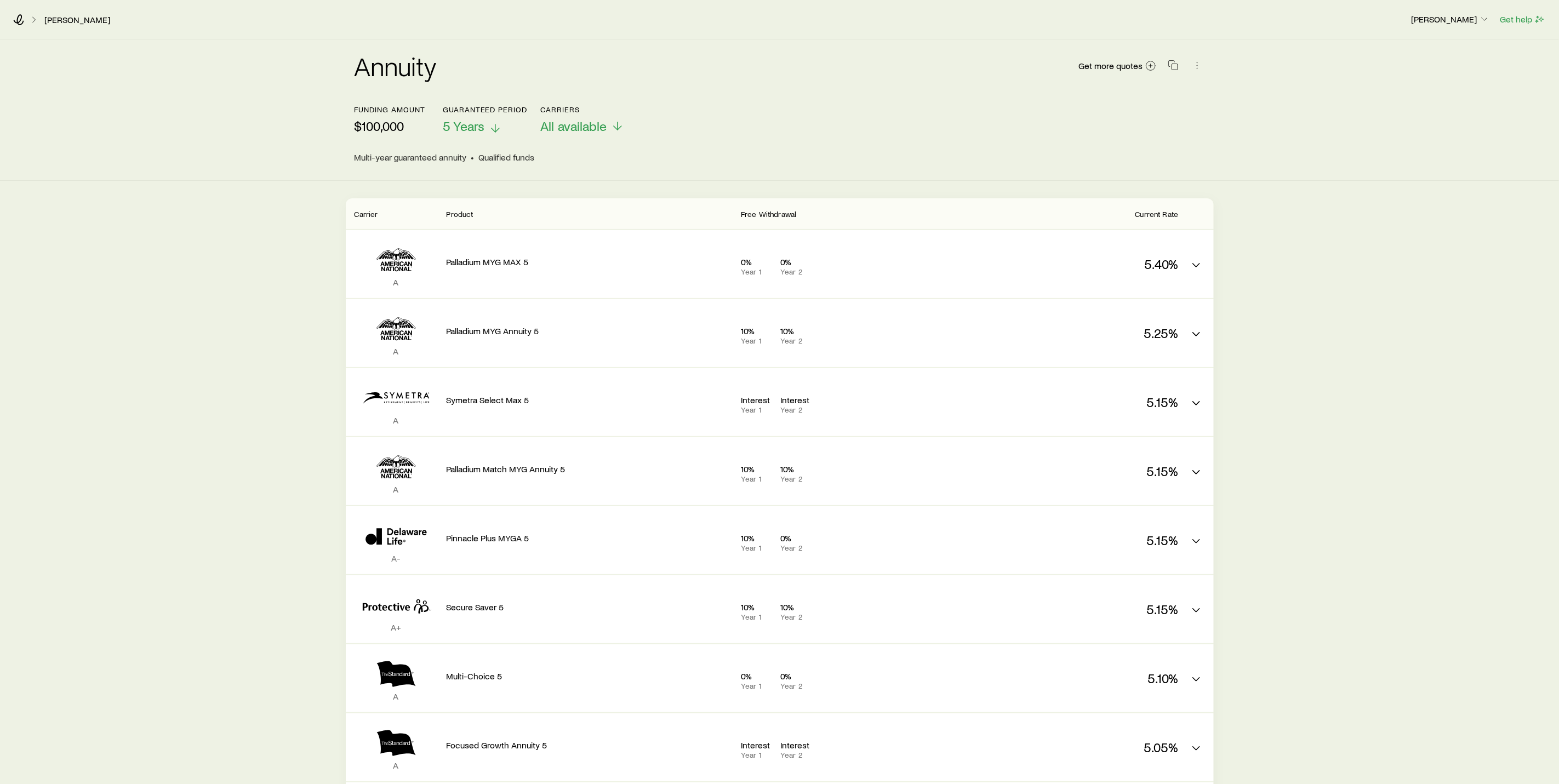
click at [459, 124] on span "5 Years" at bounding box center [463, 126] width 42 height 16
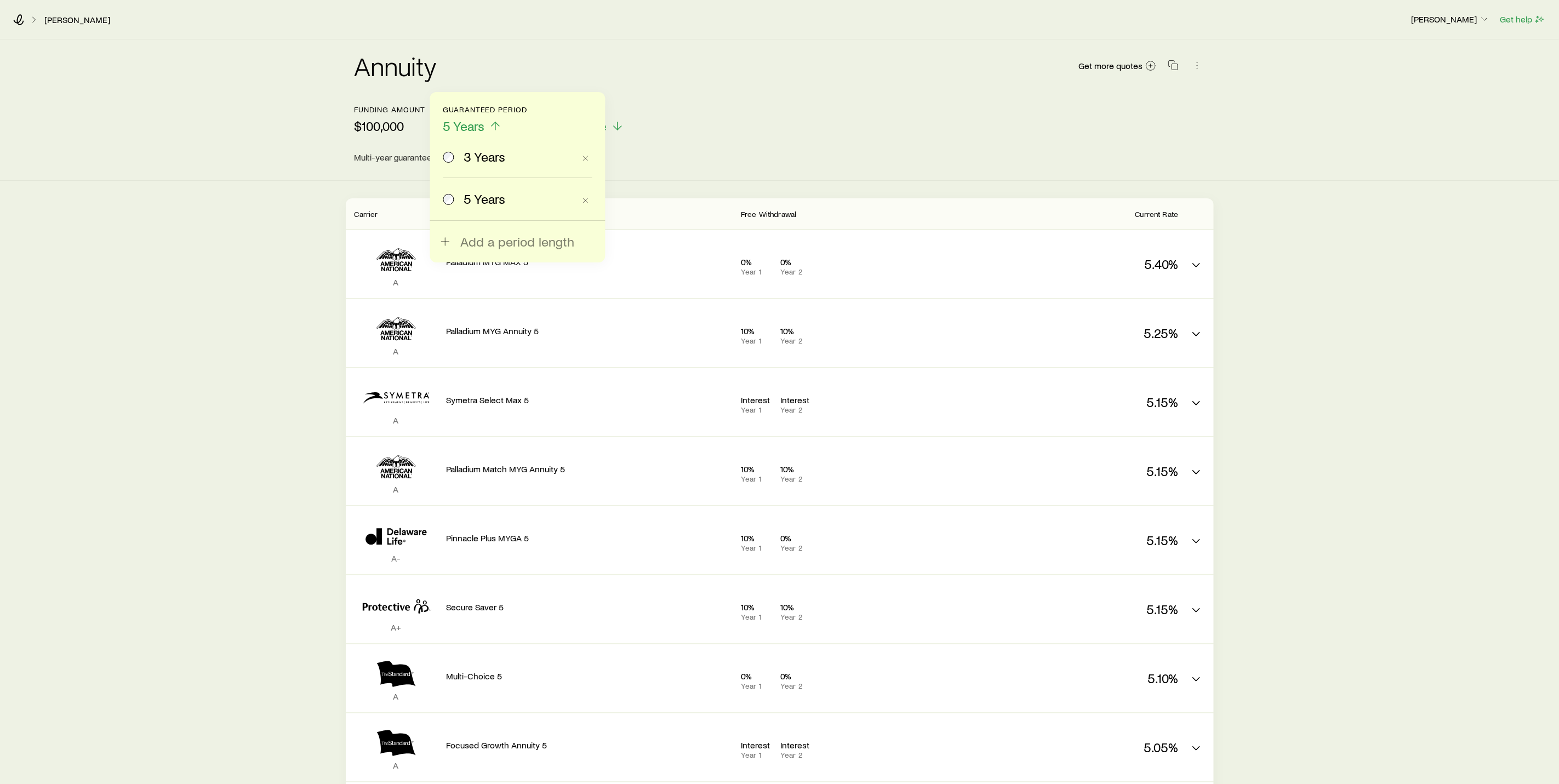
click at [457, 155] on div "3 Years" at bounding box center [509, 156] width 131 height 16
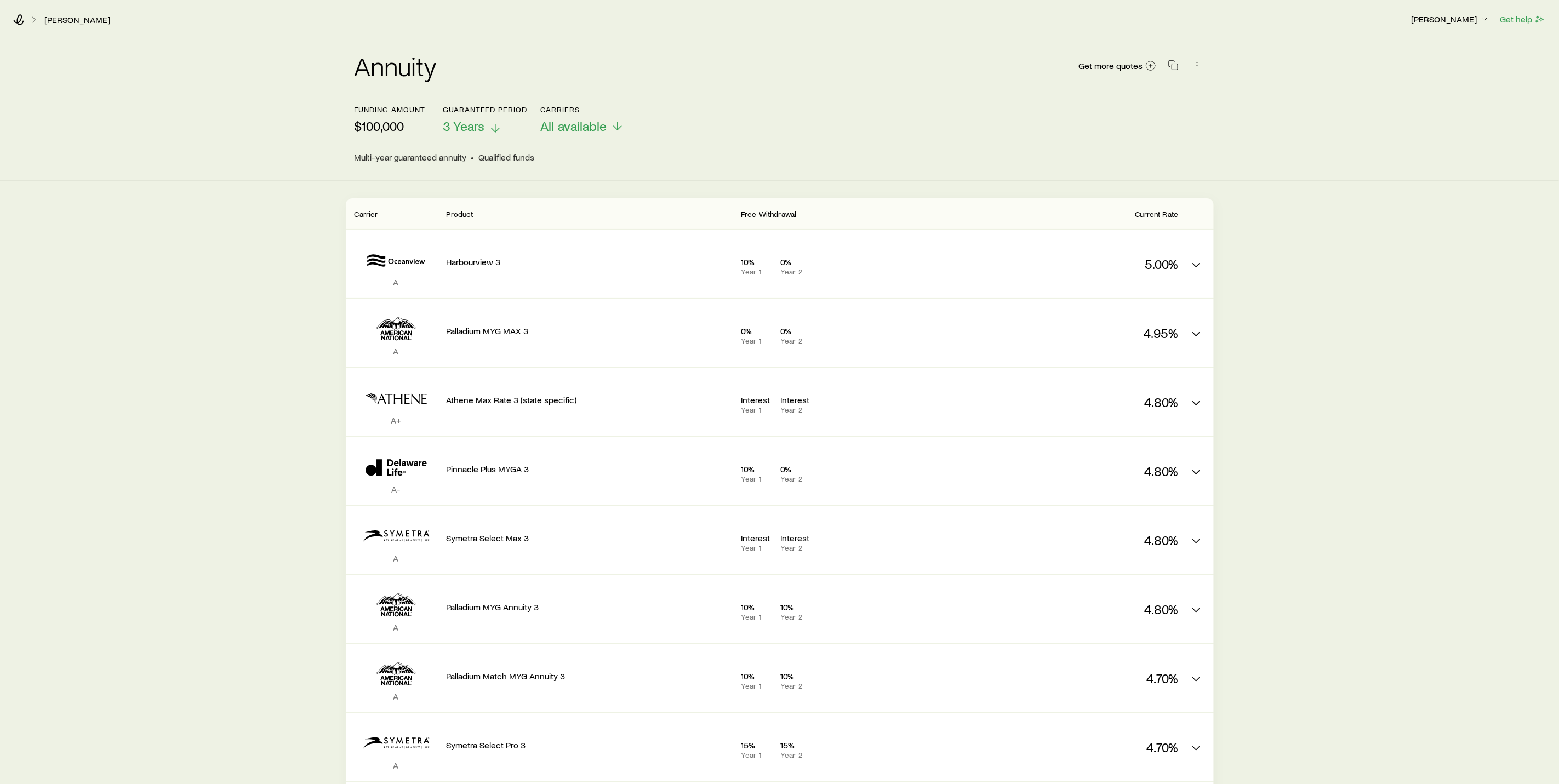
click at [485, 124] on p "3 Years" at bounding box center [484, 126] width 84 height 16
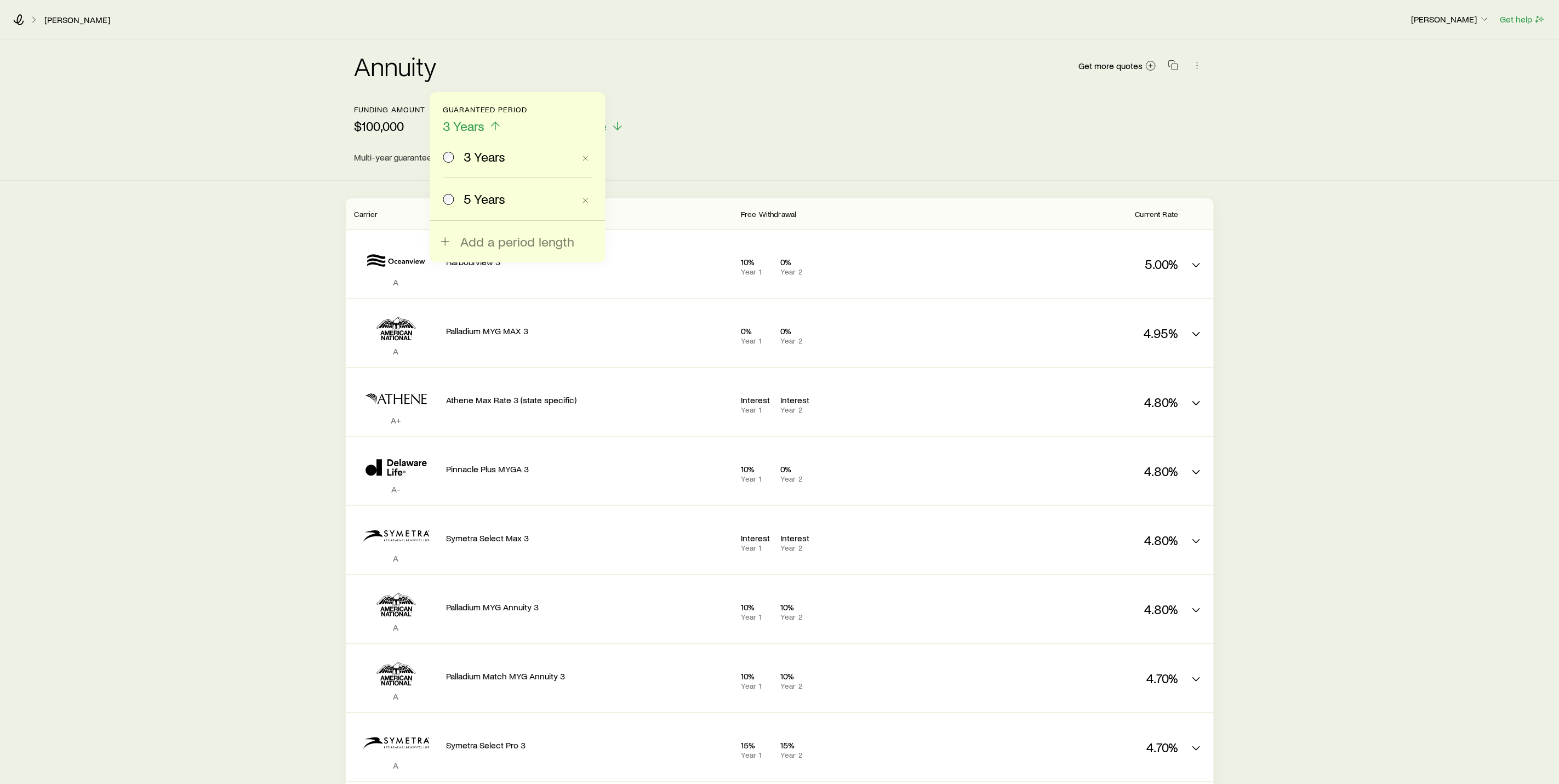
click at [483, 200] on span "5 Years" at bounding box center [484, 199] width 42 height 16
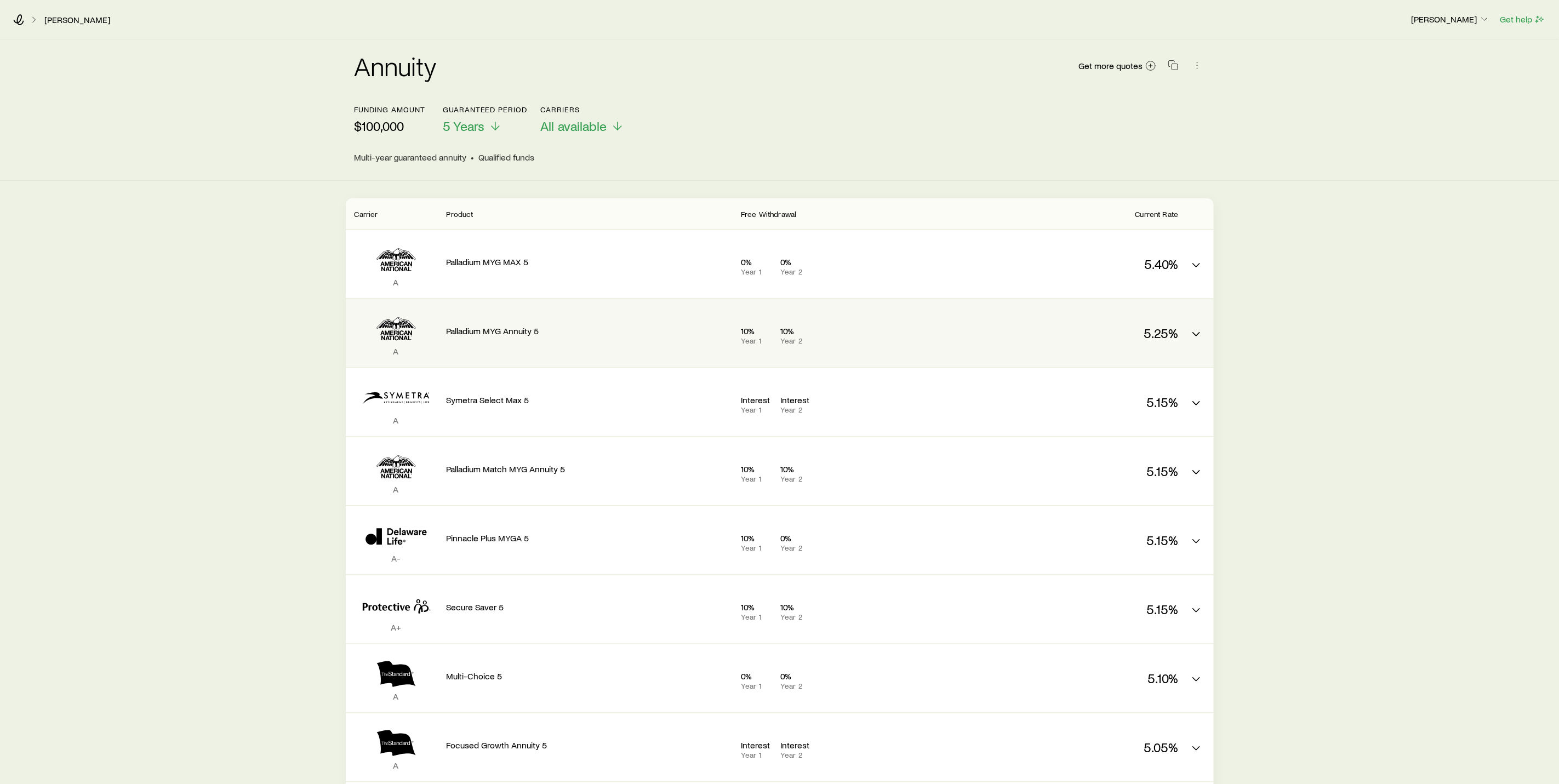
click at [937, 345] on div "10% Year 1 10% Year 2" at bounding box center [860, 334] width 238 height 19
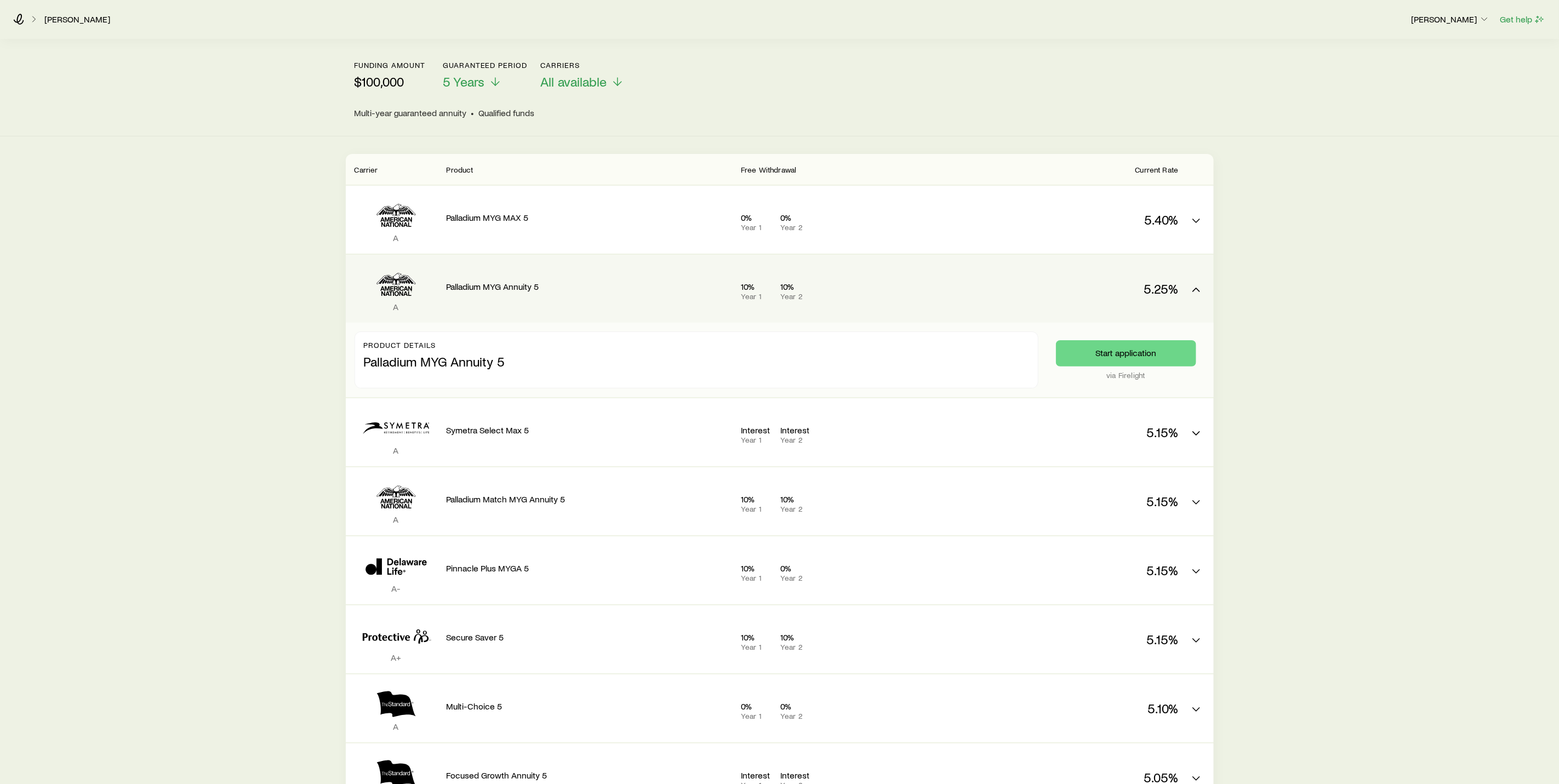
scroll to position [82, 0]
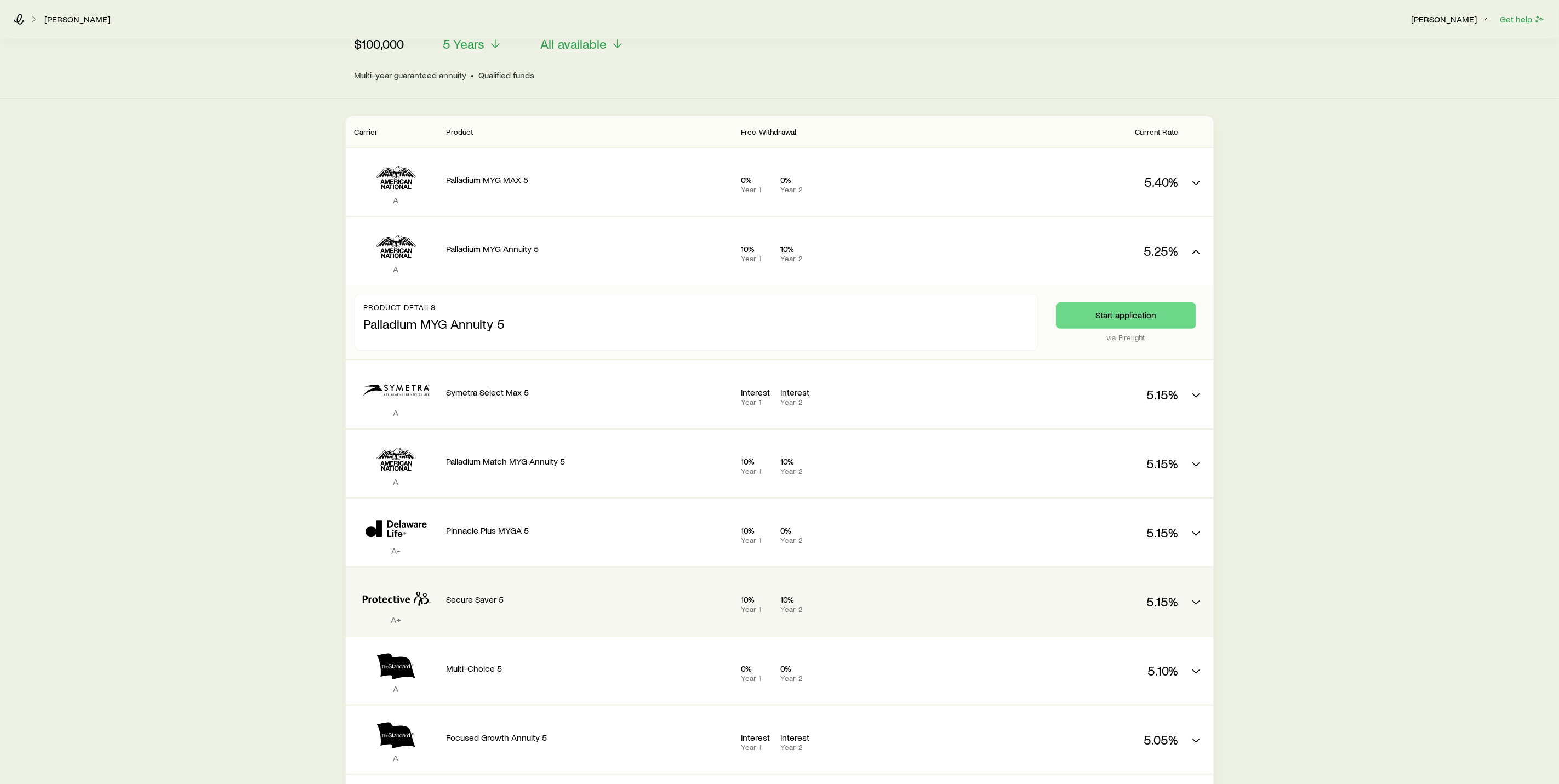
click at [900, 604] on div "10% Year 1 10% Year 2" at bounding box center [860, 603] width 238 height 19
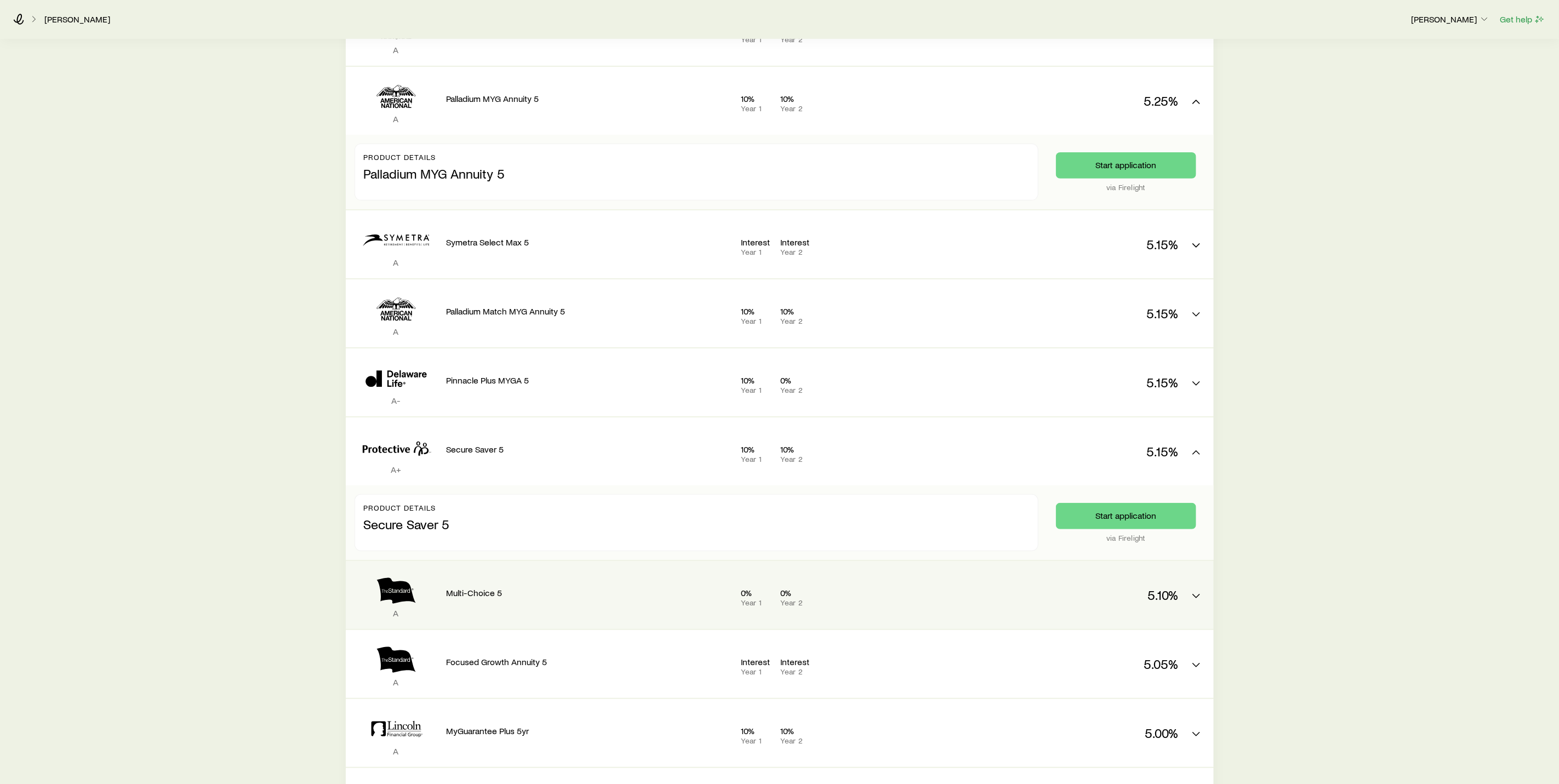
scroll to position [247, 0]
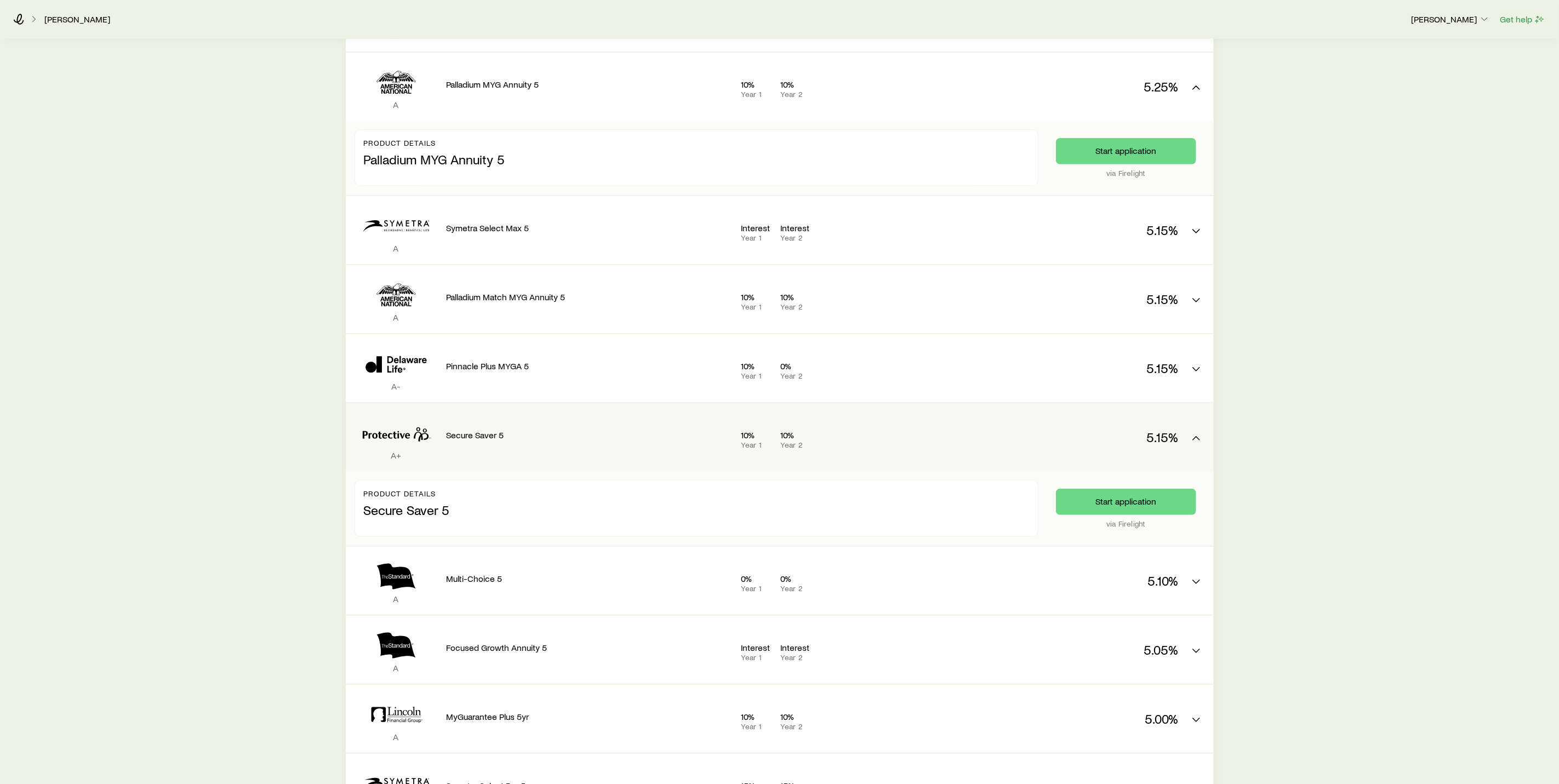
click at [735, 516] on p "Secure Saver 5" at bounding box center [696, 507] width 665 height 19
click at [419, 508] on p "Secure Saver 5" at bounding box center [696, 507] width 665 height 19
drag, startPoint x: 1130, startPoint y: 523, endPoint x: 1168, endPoint y: 533, distance: 39.3
click at [1168, 533] on div "Start application via Firelight" at bounding box center [1126, 509] width 158 height 57
click at [1119, 497] on button "Start application" at bounding box center [1126, 501] width 140 height 26
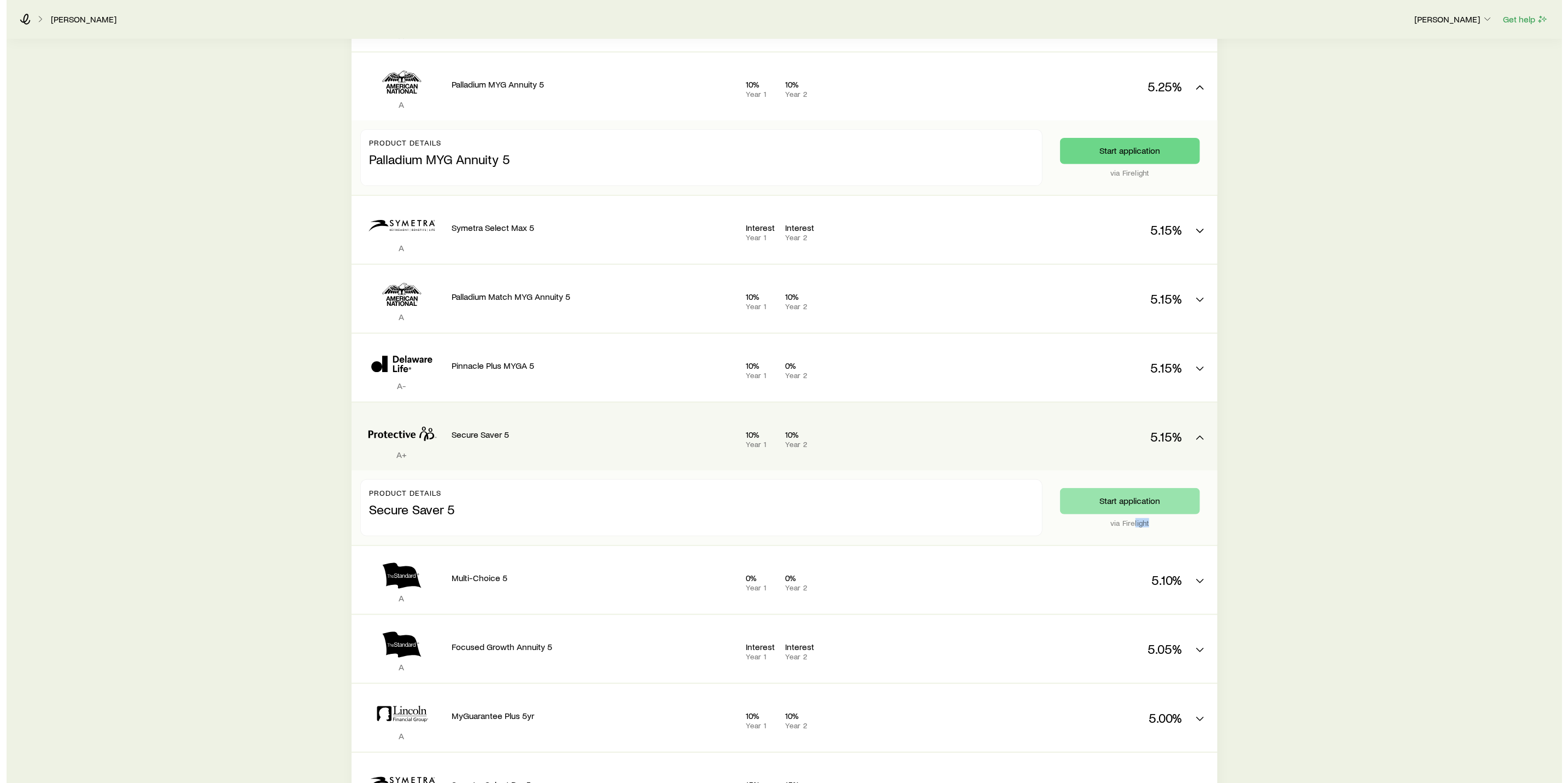
scroll to position [0, 0]
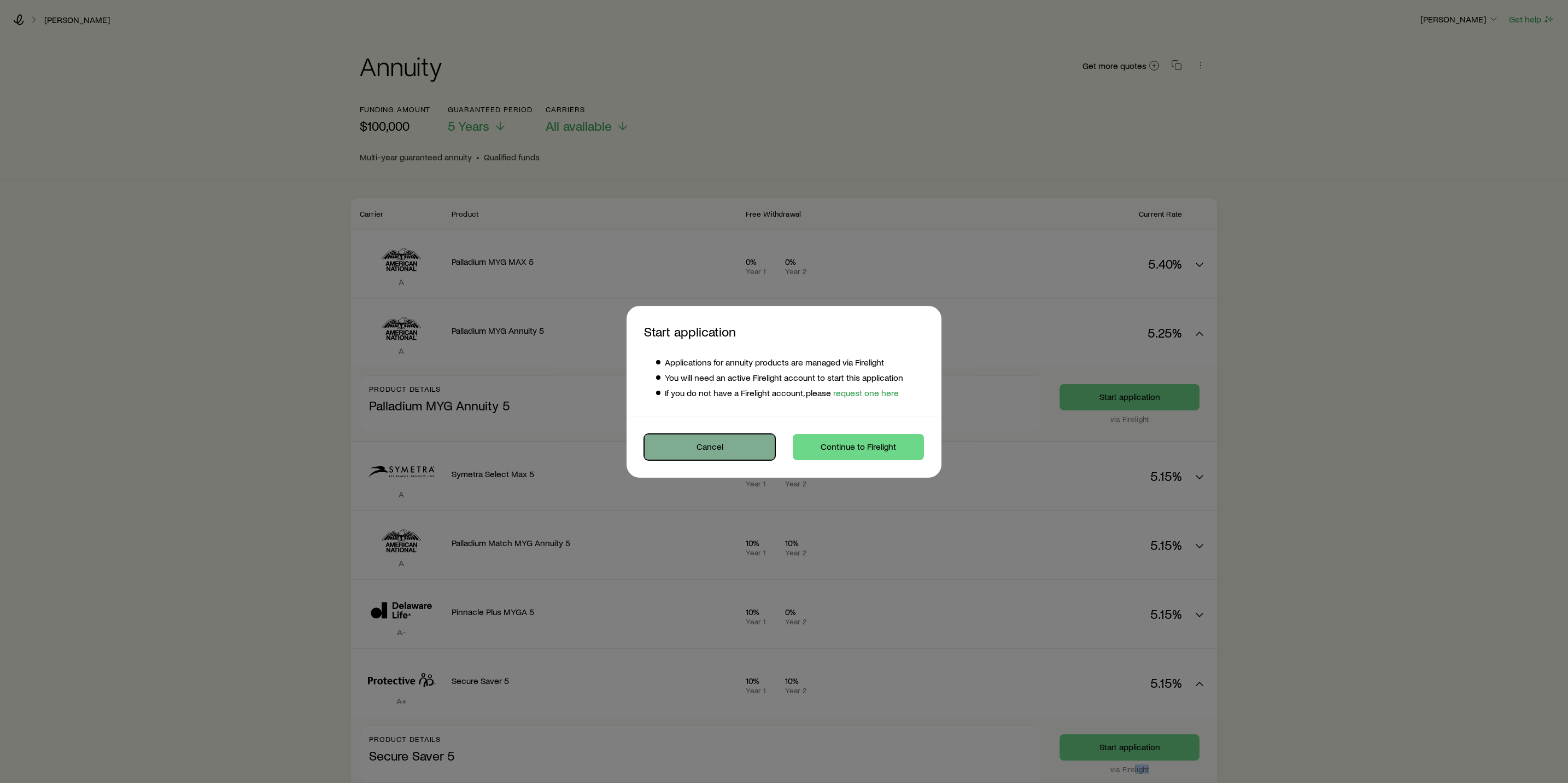
click at [711, 450] on button "Cancel" at bounding box center [710, 446] width 131 height 26
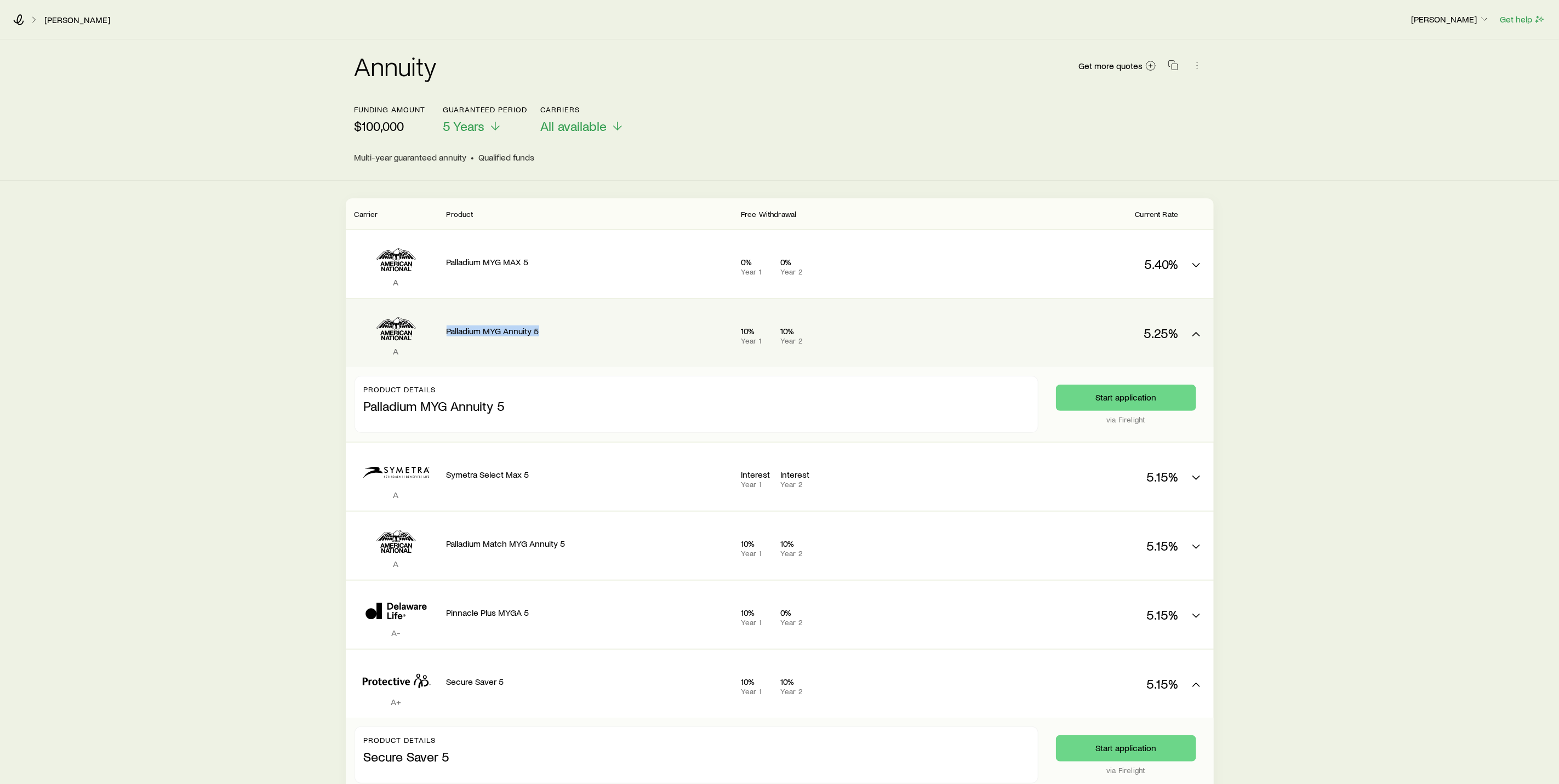
drag, startPoint x: 546, startPoint y: 335, endPoint x: 442, endPoint y: 333, distance: 104.0
click at [442, 333] on div "A Palladium MYG Annuity 5 10% Year 1 10% Year 2 5.25%" at bounding box center [780, 333] width 868 height 68
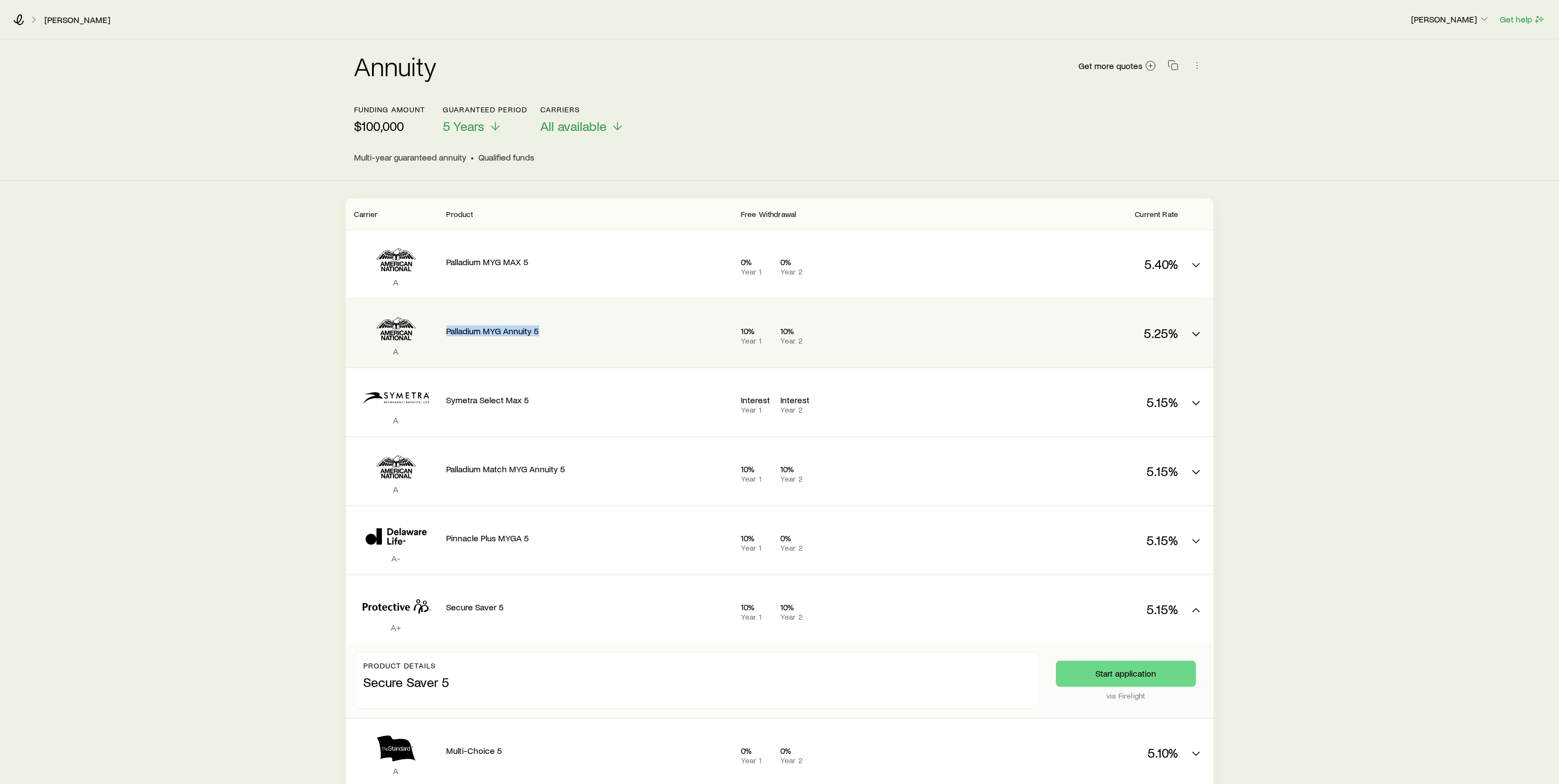
copy p "Palladium MYG Annuity 5"
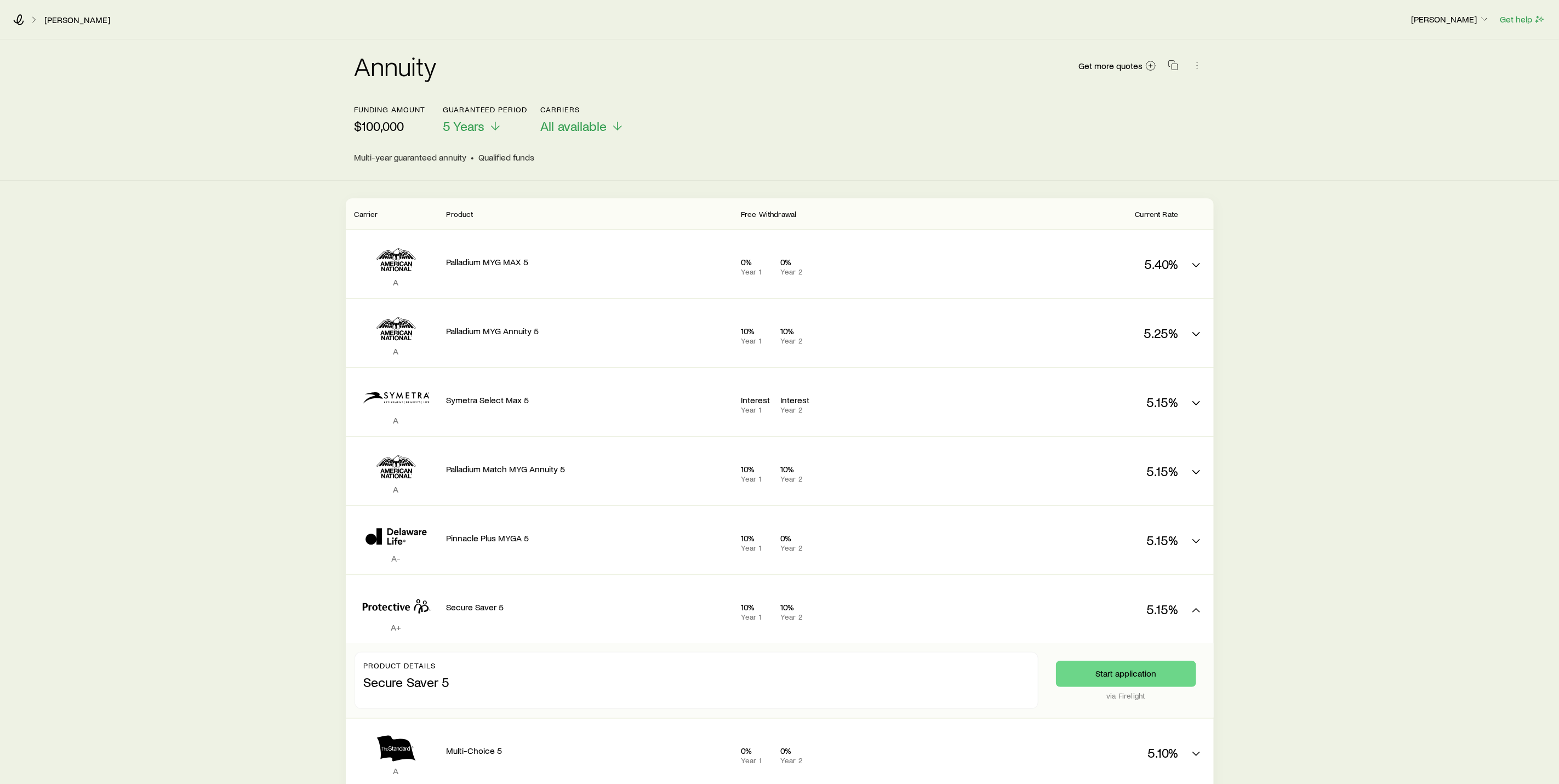
click at [252, 572] on div "Annuity Get more quotes Funding amount $100,000 Guaranteed period 5 Years Carri…" at bounding box center [780, 689] width 1559 height 1299
